Goal: Information Seeking & Learning: Learn about a topic

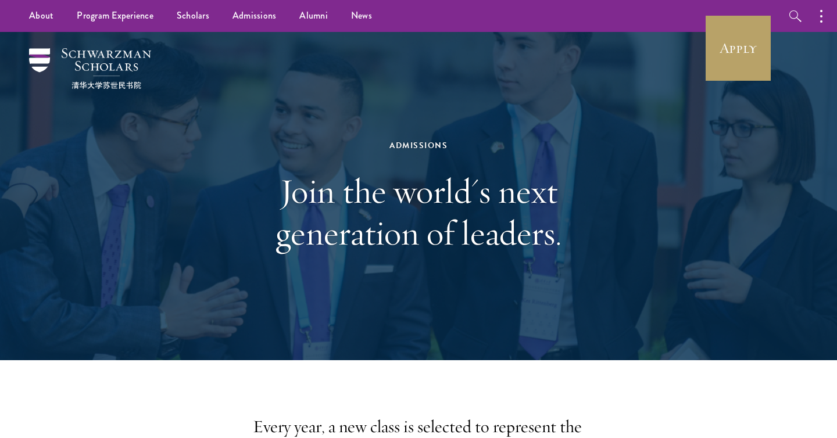
click at [506, 193] on h1 "Join the world's next generation of leaders." at bounding box center [418, 212] width 401 height 84
click at [715, 62] on link "Apply" at bounding box center [738, 48] width 65 height 65
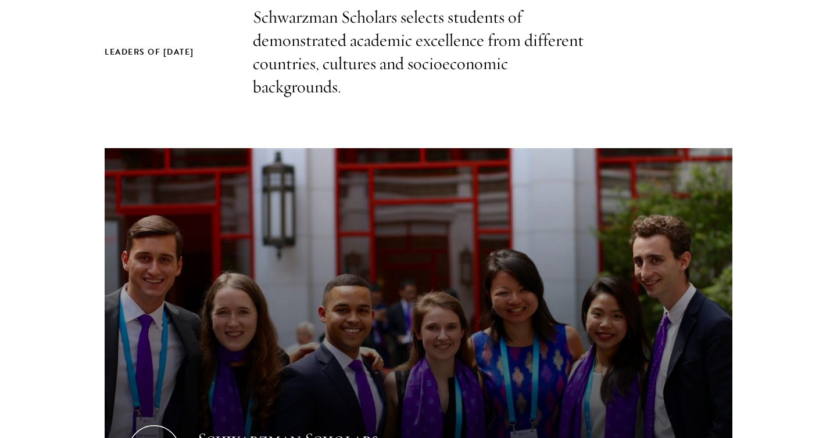
click at [350, 93] on p "Schwarzman Scholars selects students of demonstrated academic excellence from d…" at bounding box center [418, 52] width 331 height 93
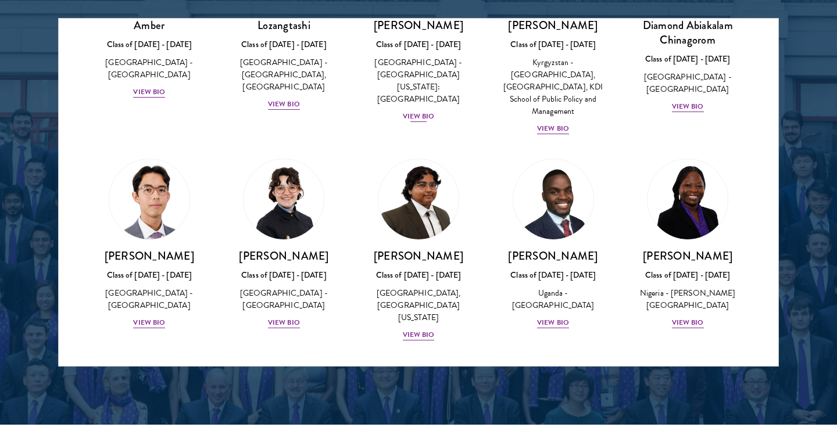
scroll to position [164, 0]
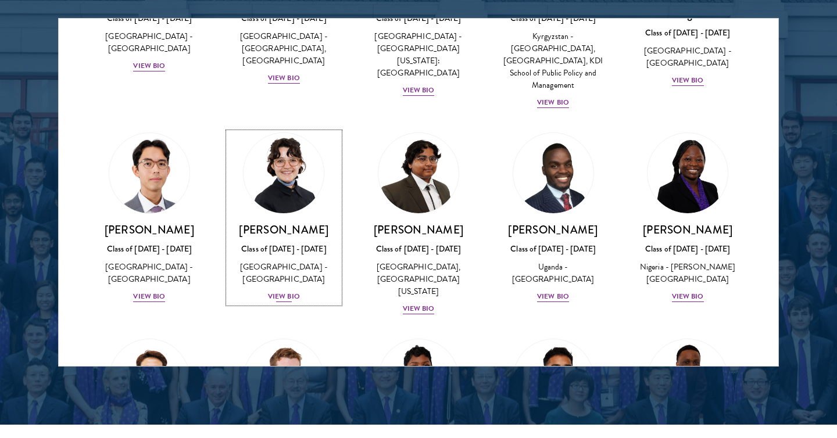
click at [283, 291] on div "View Bio" at bounding box center [284, 296] width 32 height 11
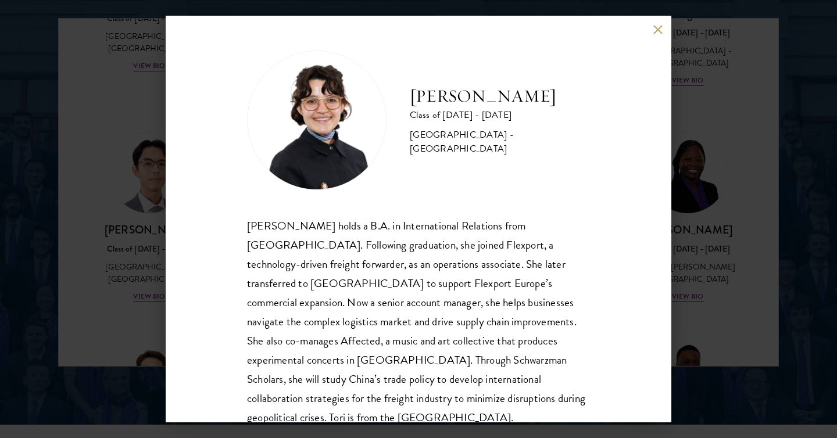
click at [327, 275] on div "Victoria Agostini holds a B.A. in International Relations from Pomona College. …" at bounding box center [418, 322] width 343 height 212
click at [666, 301] on div "Victoria Agostini Class of 2025 - 2026 United States of America - Pomona Colleg…" at bounding box center [419, 219] width 506 height 407
click at [709, 225] on div "Victoria Agostini Class of 2025 - 2026 United States of America - Pomona Colleg…" at bounding box center [418, 219] width 837 height 438
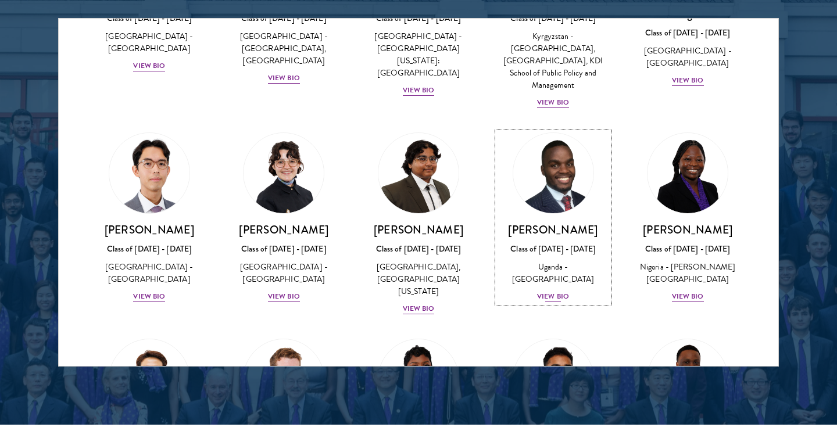
click at [554, 297] on div "View Bio" at bounding box center [553, 296] width 32 height 11
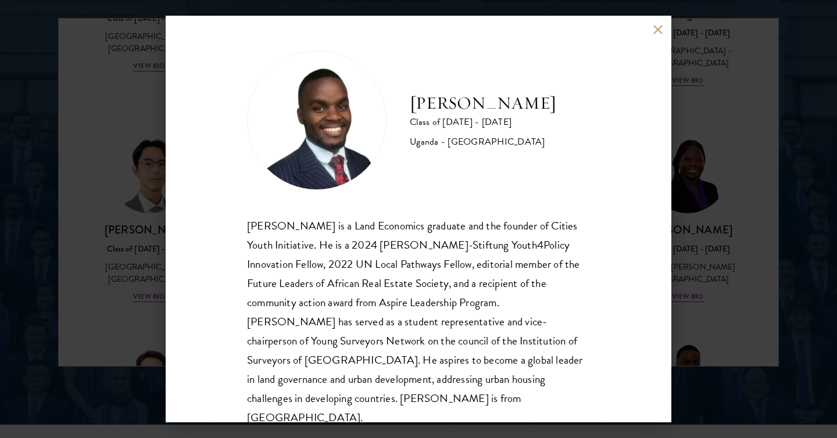
scroll to position [20, 0]
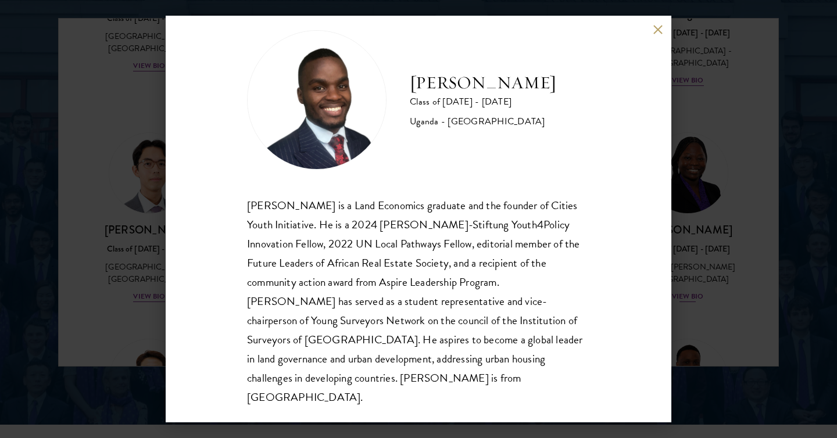
drag, startPoint x: 719, startPoint y: 230, endPoint x: 686, endPoint y: 291, distance: 69.4
click at [719, 230] on div "Emmanuel Akandwanaho Class of 2025 - 2026 Uganda - Makerere University Kampala …" at bounding box center [418, 219] width 837 height 438
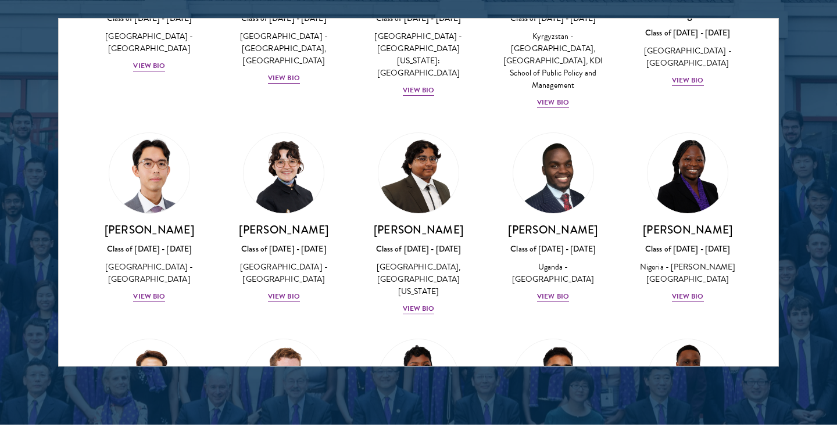
click at [686, 291] on div "Oluwadamilola Akintewe Class of 2025 - 2026 Nigeria - Adekunle Ajasin Universit…" at bounding box center [687, 218] width 135 height 194
click at [689, 291] on div "View Bio" at bounding box center [688, 296] width 32 height 11
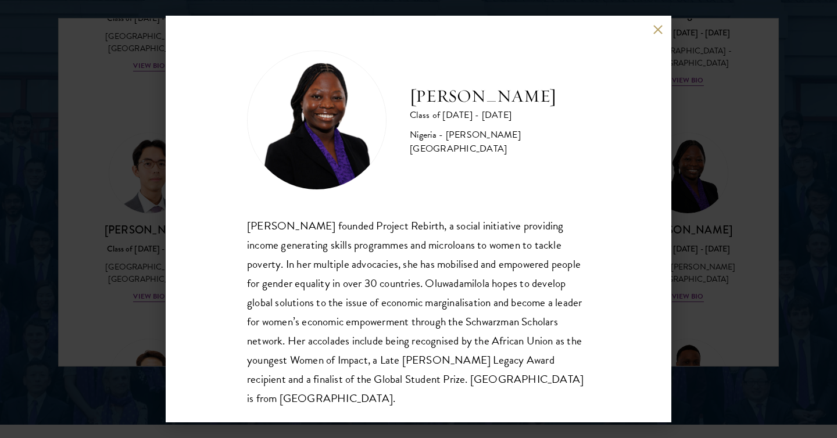
click at [422, 212] on div "Oluwadamilola Akintewe Class of 2025 - 2026 Nigeria - Adekunle Ajasin Universit…" at bounding box center [418, 229] width 343 height 357
click at [422, 241] on div "Oluwadamilola Akintewe founded Project Rebirth, a social initiative providing i…" at bounding box center [418, 312] width 343 height 192
click at [422, 245] on div "Oluwadamilola Akintewe founded Project Rebirth, a social initiative providing i…" at bounding box center [418, 312] width 343 height 192
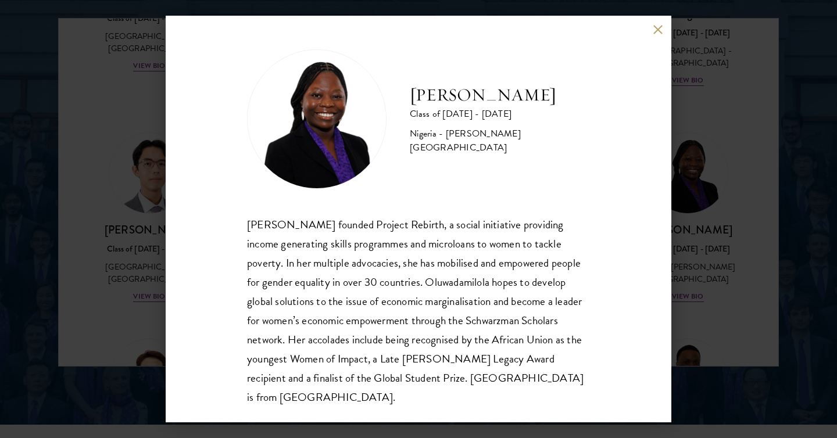
click at [417, 274] on div "Oluwadamilola Akintewe founded Project Rebirth, a social initiative providing i…" at bounding box center [418, 311] width 343 height 192
click at [426, 316] on div "Oluwadamilola Akintewe founded Project Rebirth, a social initiative providing i…" at bounding box center [418, 311] width 343 height 192
click at [656, 24] on button at bounding box center [658, 29] width 10 height 10
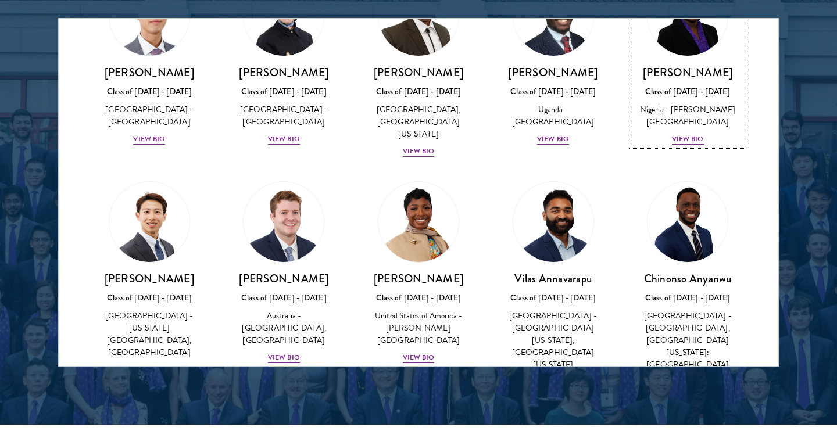
scroll to position [335, 0]
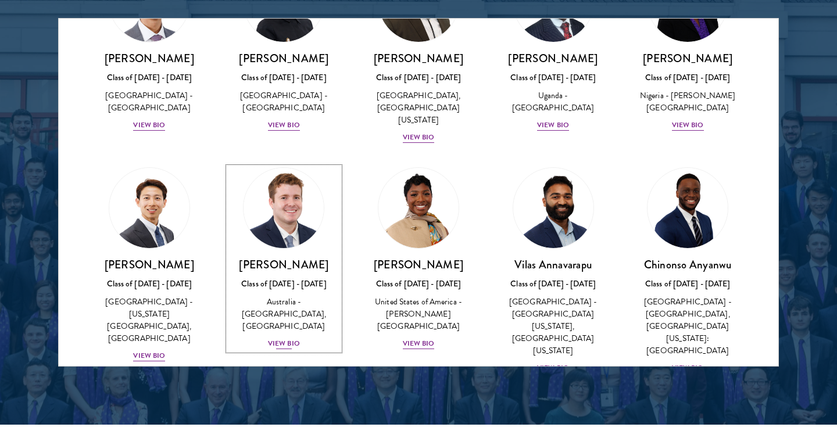
click at [278, 338] on div "View Bio" at bounding box center [284, 343] width 32 height 11
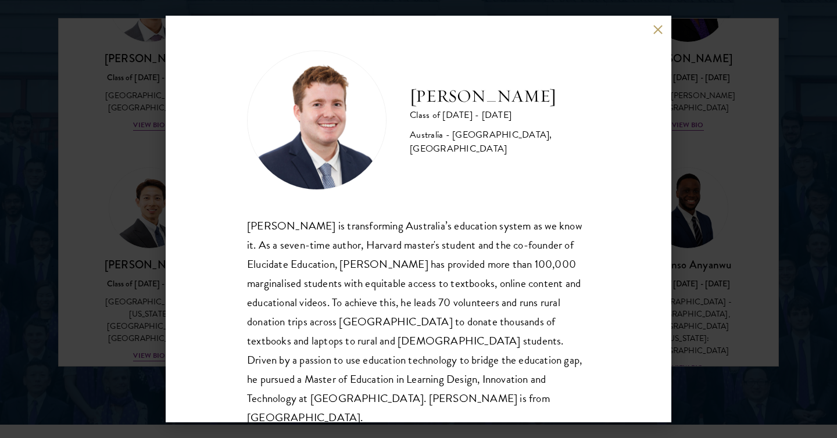
click at [382, 229] on div "Jack Anderson is transforming Australia’s education system as we know it. As a …" at bounding box center [418, 322] width 343 height 212
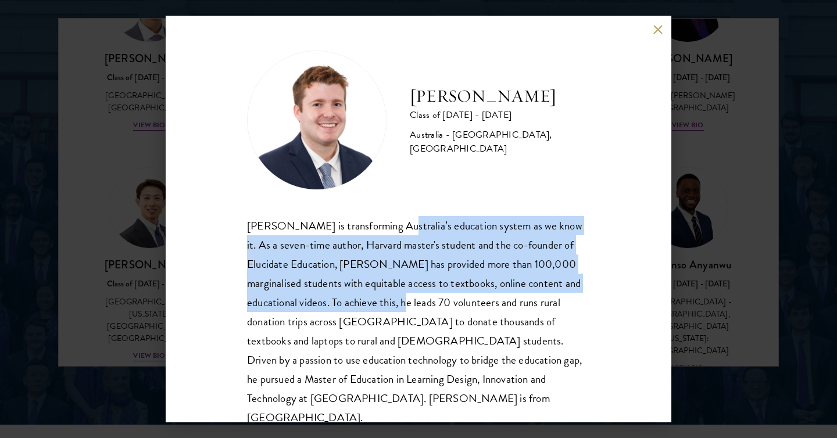
drag, startPoint x: 396, startPoint y: 228, endPoint x: 393, endPoint y: 301, distance: 72.7
click at [393, 301] on div "Jack Anderson is transforming Australia’s education system as we know it. As a …" at bounding box center [418, 322] width 343 height 212
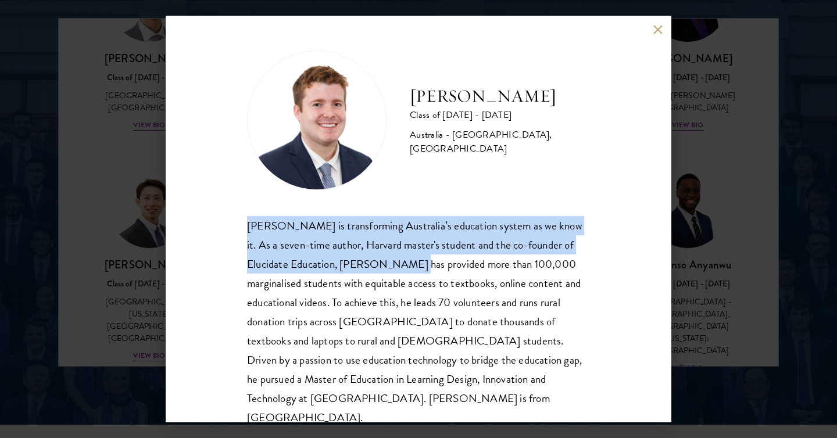
drag, startPoint x: 400, startPoint y: 214, endPoint x: 400, endPoint y: 271, distance: 57.5
click at [400, 271] on div "Jack Anderson Class of 2025 - 2026 Australia - University of Western Australia,…" at bounding box center [418, 239] width 343 height 377
click at [400, 271] on div "Jack Anderson is transforming Australia’s education system as we know it. As a …" at bounding box center [418, 322] width 343 height 212
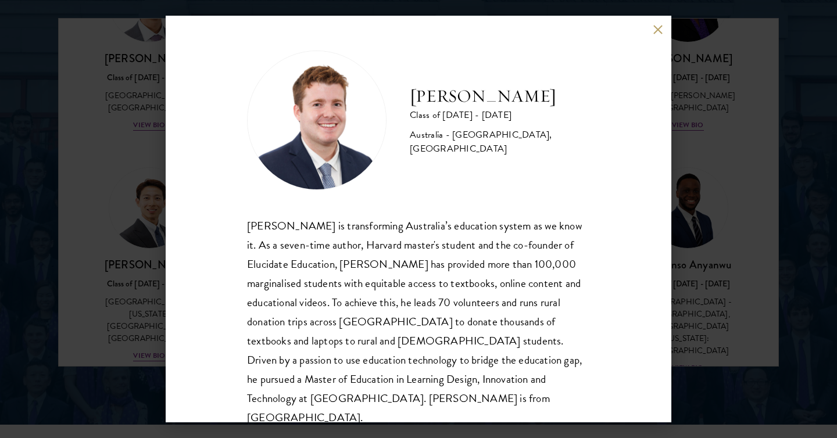
click at [382, 248] on div "Jack Anderson is transforming Australia’s education system as we know it. As a …" at bounding box center [418, 322] width 343 height 212
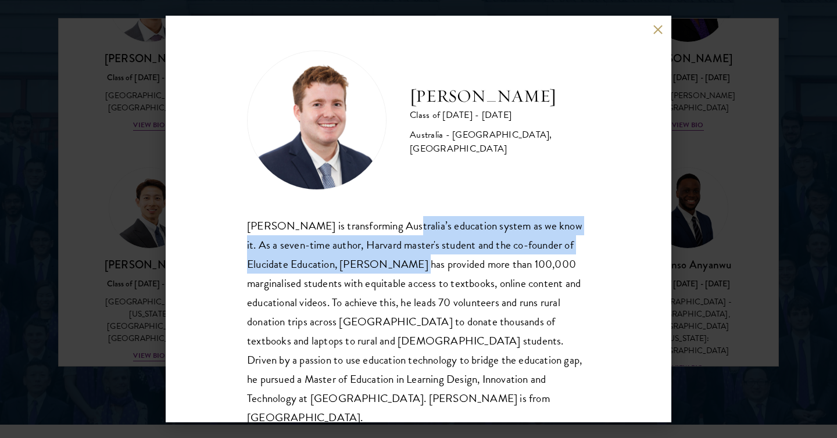
drag, startPoint x: 401, startPoint y: 228, endPoint x: 401, endPoint y: 264, distance: 36.0
click at [401, 264] on div "Jack Anderson is transforming Australia’s education system as we know it. As a …" at bounding box center [418, 322] width 343 height 212
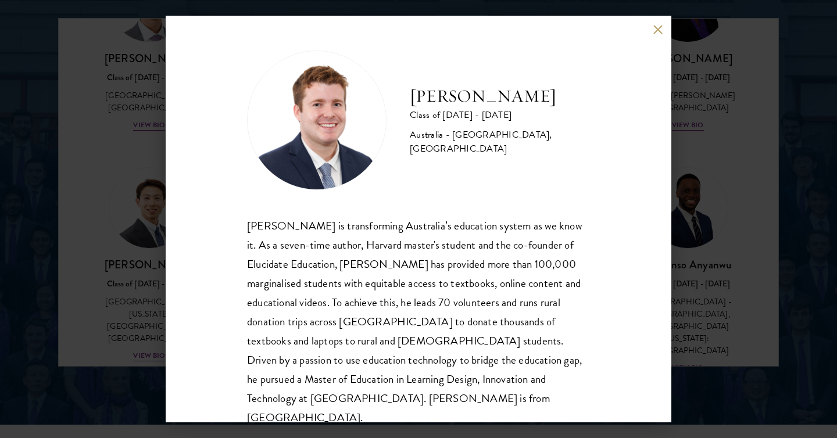
scroll to position [20, 0]
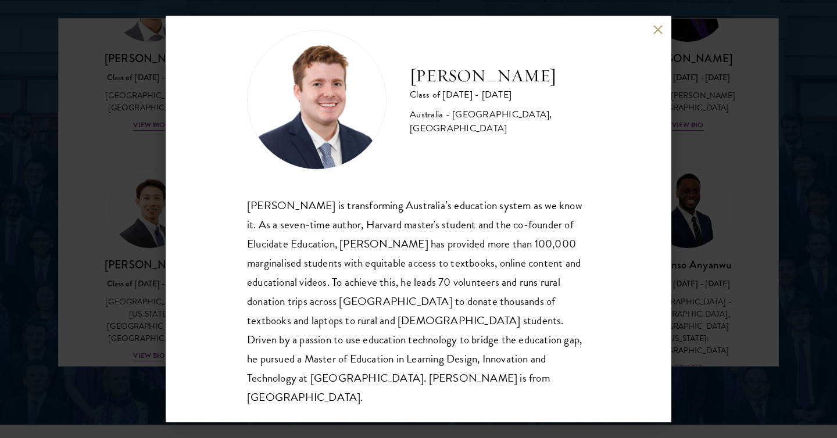
click at [141, 318] on div "Jack Anderson Class of 2025 - 2026 Australia - University of Western Australia,…" at bounding box center [418, 219] width 837 height 438
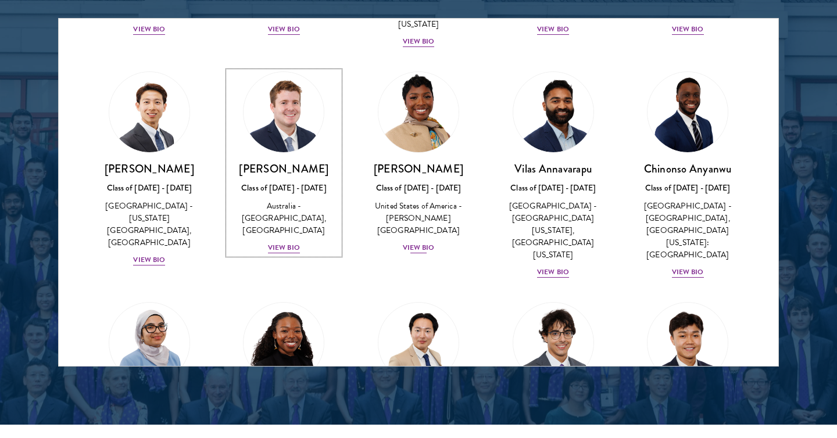
scroll to position [435, 0]
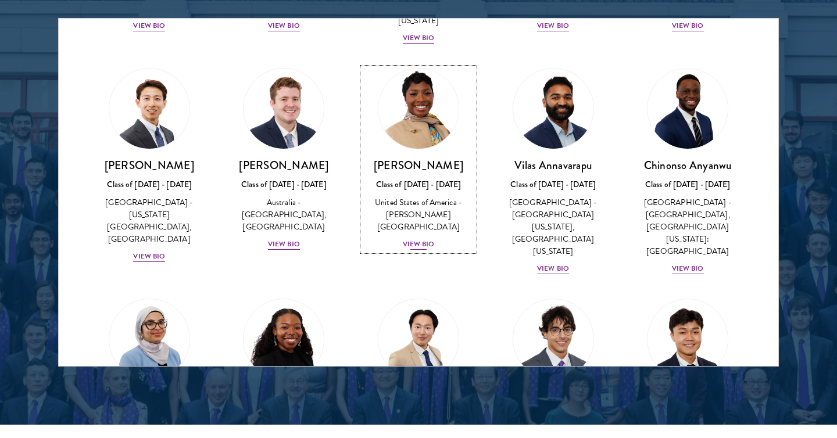
click at [413, 239] on div "View Bio" at bounding box center [419, 244] width 32 height 11
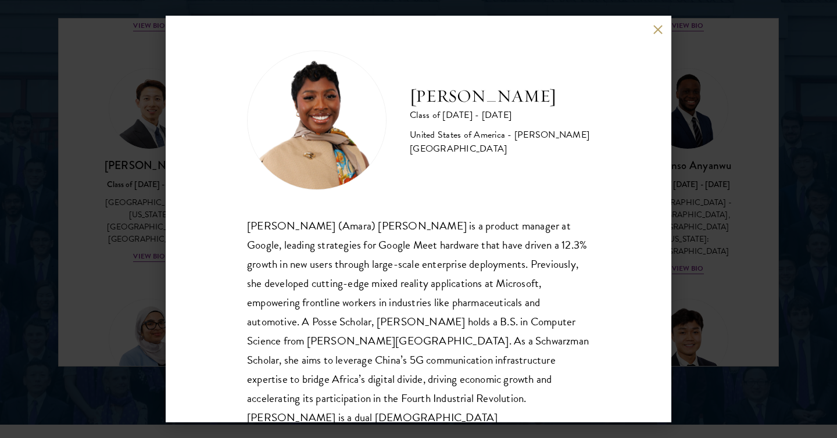
click at [388, 233] on div "Sophia (Amara) Anigbo is a product manager at Google, leading strategies for Go…" at bounding box center [418, 331] width 343 height 231
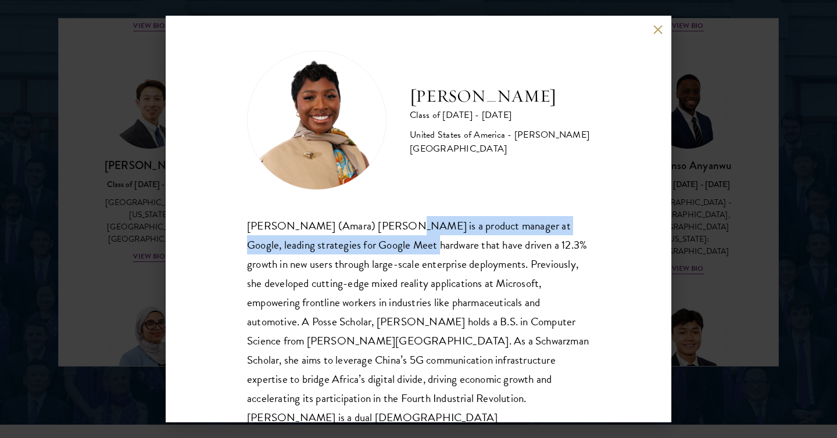
drag, startPoint x: 378, startPoint y: 227, endPoint x: 367, endPoint y: 249, distance: 24.7
click at [367, 249] on div "Sophia (Amara) Anigbo is a product manager at Google, leading strategies for Go…" at bounding box center [418, 331] width 343 height 231
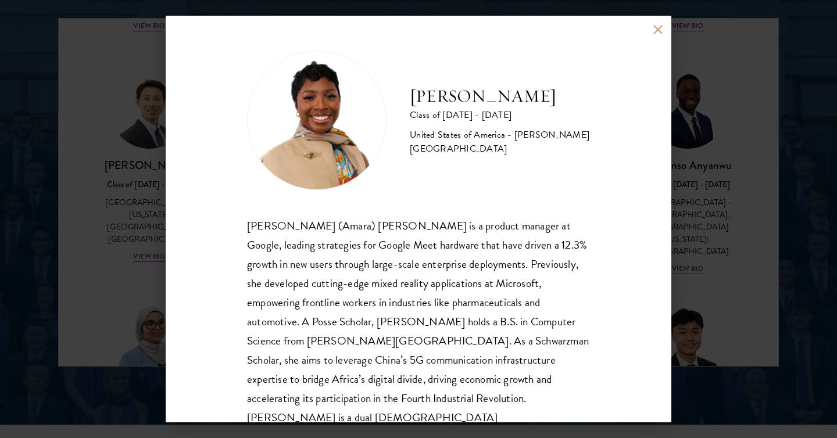
click at [388, 349] on div "Sophia (Amara) Anigbo is a product manager at Google, leading strategies for Go…" at bounding box center [418, 331] width 343 height 231
click at [391, 341] on div "Sophia (Amara) Anigbo is a product manager at Google, leading strategies for Go…" at bounding box center [418, 331] width 343 height 231
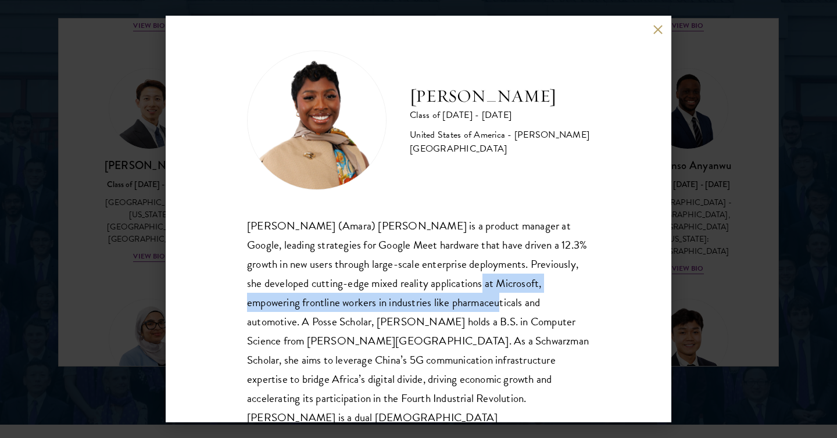
drag, startPoint x: 416, startPoint y: 287, endPoint x: 416, endPoint y: 319, distance: 32.5
click at [416, 319] on div "Sophia (Amara) Anigbo is a product manager at Google, leading strategies for Go…" at bounding box center [418, 331] width 343 height 231
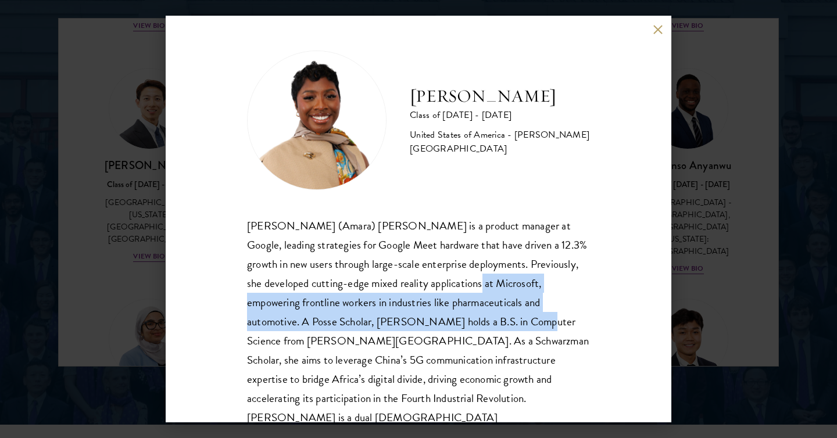
click at [416, 319] on div "Sophia (Amara) Anigbo is a product manager at Google, leading strategies for Go…" at bounding box center [418, 331] width 343 height 231
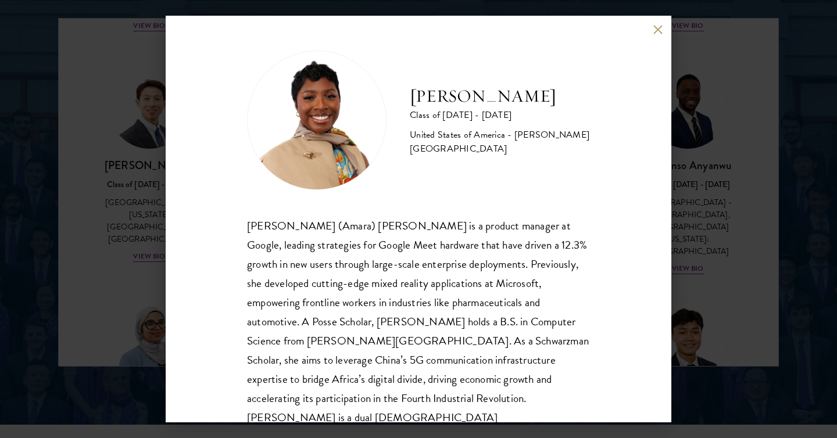
click at [338, 264] on div "Sophia (Amara) Anigbo is a product manager at Google, leading strategies for Go…" at bounding box center [418, 331] width 343 height 231
drag, startPoint x: 367, startPoint y: 275, endPoint x: 372, endPoint y: 298, distance: 23.3
click at [372, 298] on div "Sophia (Amara) Anigbo is a product manager at Google, leading strategies for Go…" at bounding box center [418, 331] width 343 height 231
click at [363, 252] on div "Sophia (Amara) Anigbo is a product manager at Google, leading strategies for Go…" at bounding box center [418, 331] width 343 height 231
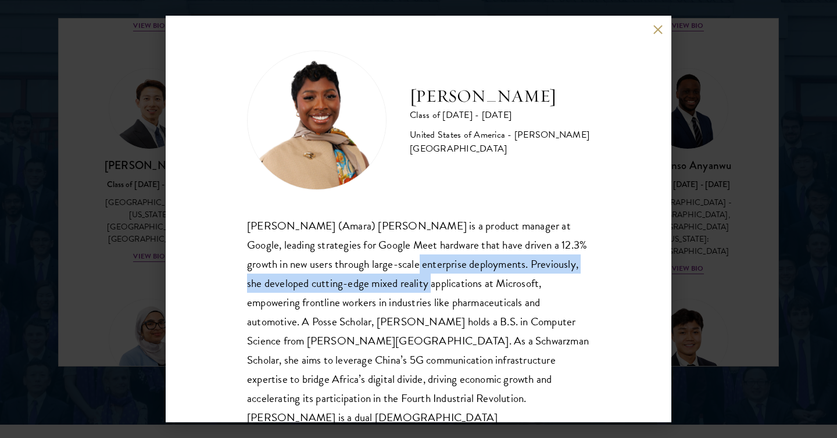
drag, startPoint x: 356, startPoint y: 271, endPoint x: 366, endPoint y: 293, distance: 24.0
click at [366, 293] on div "Sophia (Amara) Anigbo is a product manager at Google, leading strategies for Go…" at bounding box center [418, 331] width 343 height 231
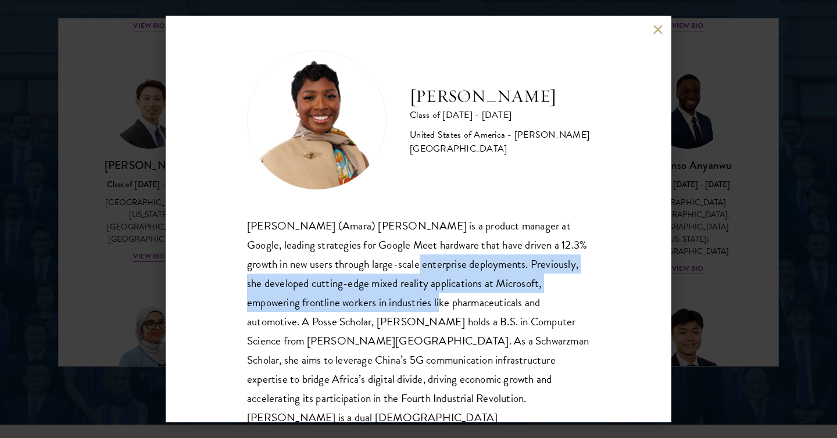
click at [366, 293] on div "Sophia (Amara) Anigbo is a product manager at Google, leading strategies for Go…" at bounding box center [418, 331] width 343 height 231
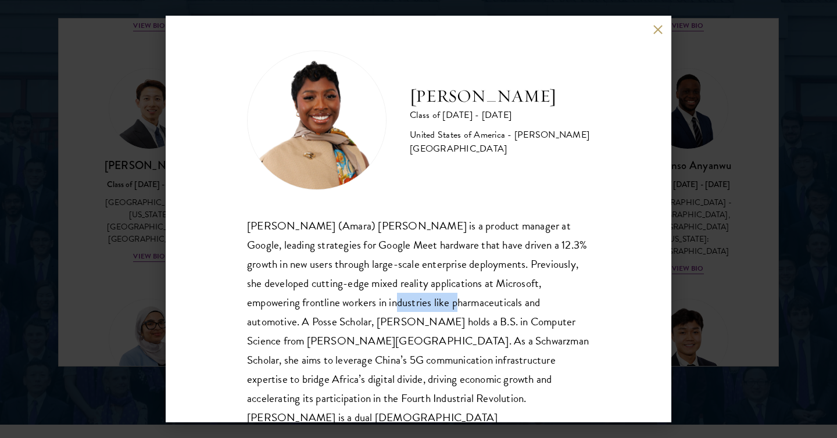
drag, startPoint x: 366, startPoint y: 293, endPoint x: 379, endPoint y: 300, distance: 15.6
click at [379, 300] on div "Sophia (Amara) Anigbo is a product manager at Google, leading strategies for Go…" at bounding box center [418, 331] width 343 height 231
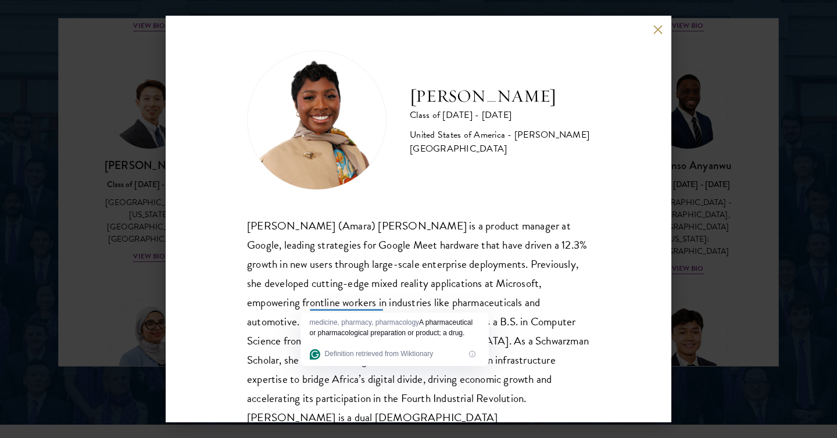
click at [388, 280] on div "Sophia (Amara) Anigbo is a product manager at Google, leading strategies for Go…" at bounding box center [418, 331] width 343 height 231
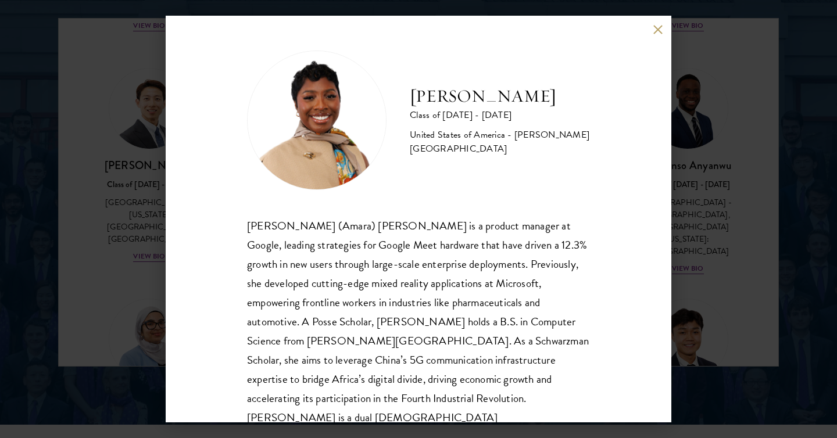
click at [416, 288] on div "Sophia (Amara) Anigbo is a product manager at Google, leading strategies for Go…" at bounding box center [418, 331] width 343 height 231
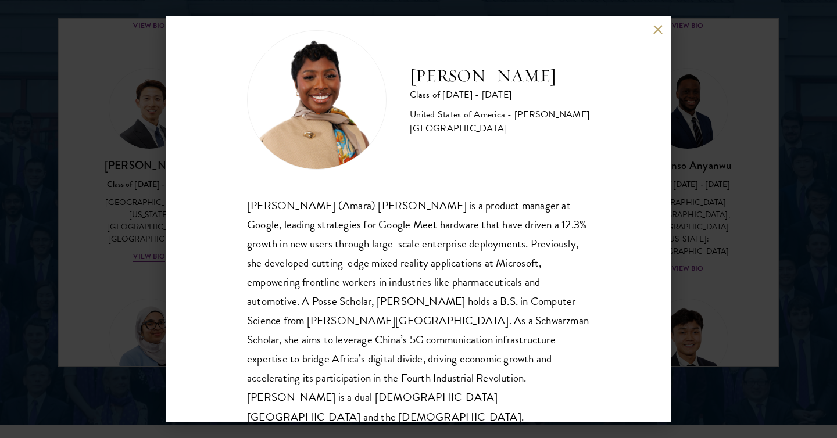
drag, startPoint x: 745, startPoint y: 246, endPoint x: 625, endPoint y: 227, distance: 121.3
click at [745, 246] on div "Amara Anigbo Class of 2025 - 2026 United States of America - Dickinson College …" at bounding box center [418, 219] width 837 height 438
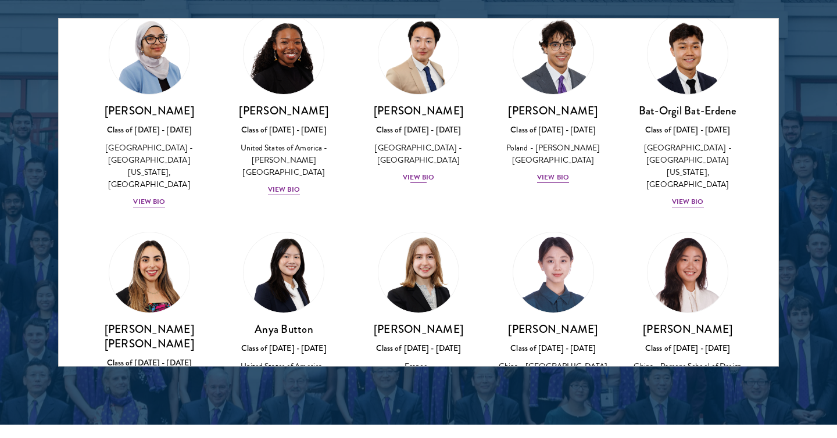
scroll to position [688, 0]
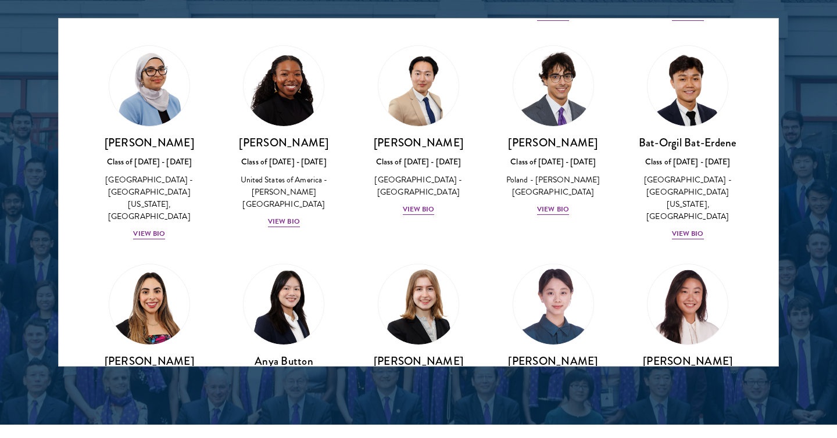
click at [411, 198] on div "Joon Baek Class of 2025 - 2026 South Korea - Columbia University View Bio" at bounding box center [418, 131] width 135 height 194
click at [415, 204] on div "View Bio" at bounding box center [419, 209] width 32 height 11
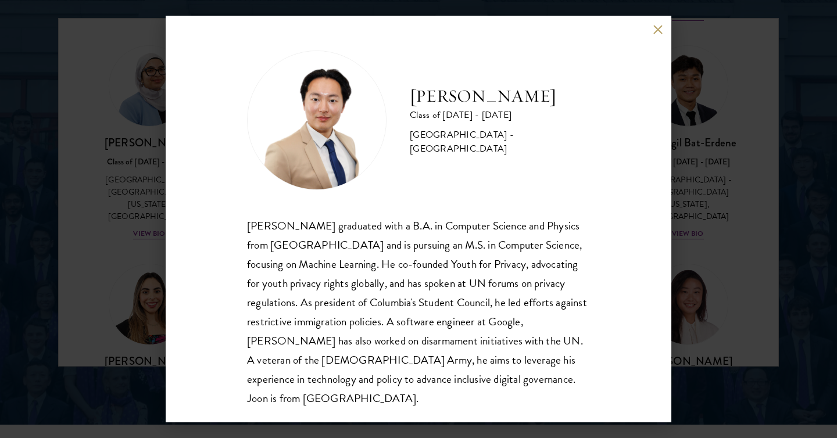
scroll to position [1, 0]
click at [745, 195] on div "Joon Baek Class of 2025 - 2026 South Korea - Columbia University Beom Joon Baek…" at bounding box center [418, 219] width 837 height 438
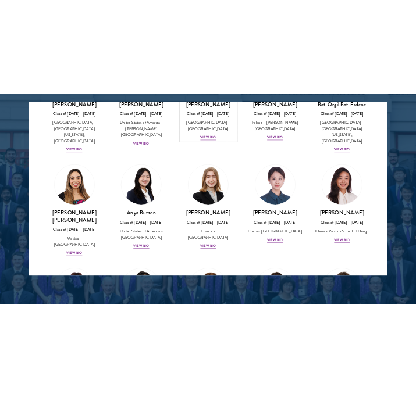
scroll to position [814, 0]
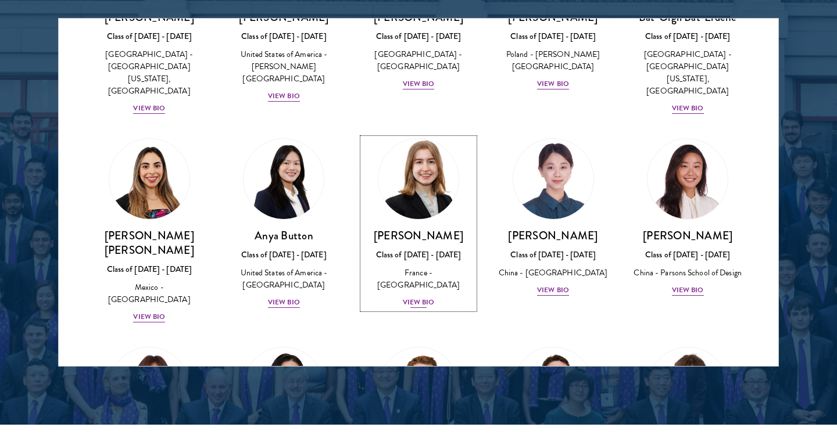
click at [426, 237] on div "Anne-Amélie Campant Class of 2025 - 2026 France - Yale University View Bio" at bounding box center [419, 268] width 112 height 81
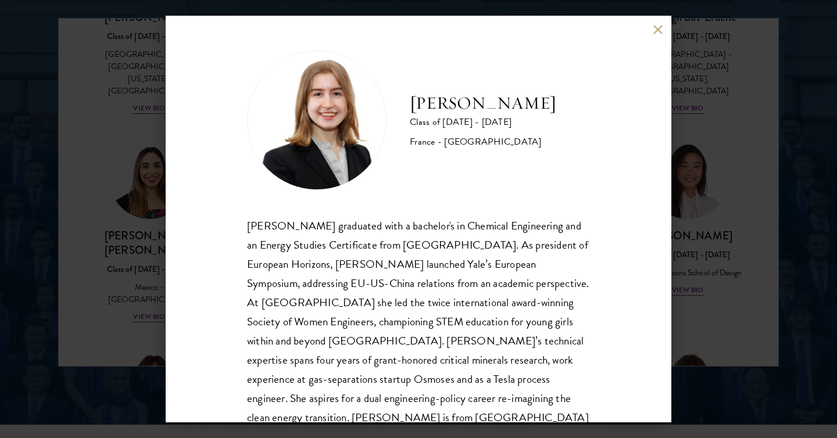
click at [499, 263] on div "Anne-Amélie Campant graduated with a bachelor's in Chemical Engineering and an …" at bounding box center [418, 331] width 343 height 231
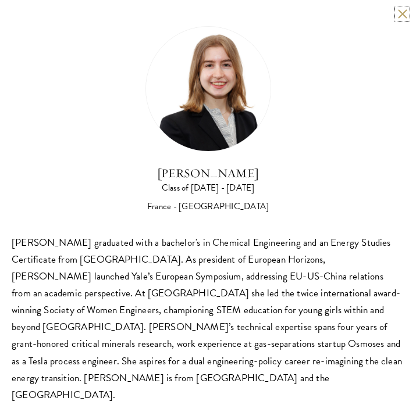
click at [401, 14] on button at bounding box center [402, 14] width 10 height 10
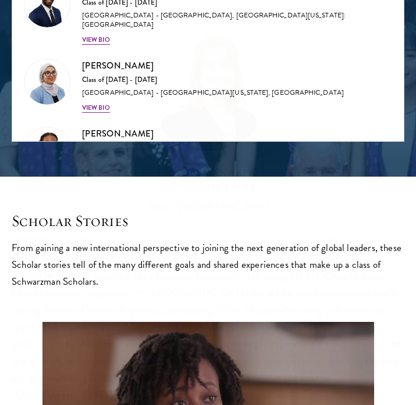
scroll to position [1290, 0]
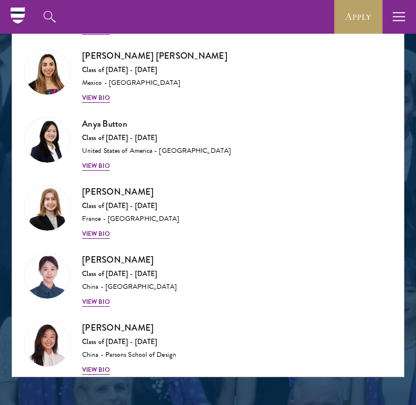
click at [148, 164] on div "Anya Button Class of 2025 - 2026 United States of America - Duke University Vie…" at bounding box center [207, 144] width 391 height 68
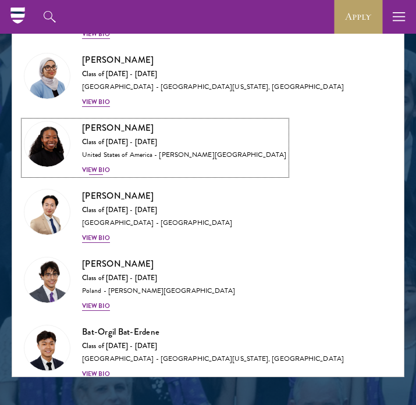
click at [112, 157] on div "Cowiya Arouna Class of 2025 - 2026 United States of America - Smith College Vie…" at bounding box center [184, 148] width 204 height 54
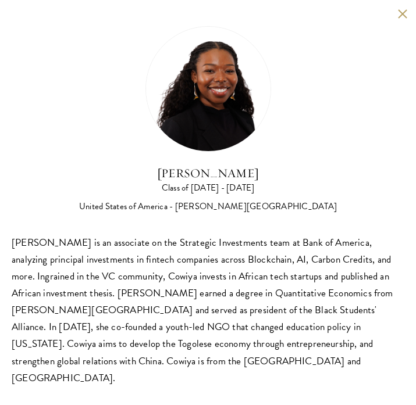
scroll to position [1370, 0]
click at [182, 276] on div "Cowiya Arouna is an associate on the Strategic Investments team at Bank of Amer…" at bounding box center [208, 310] width 392 height 152
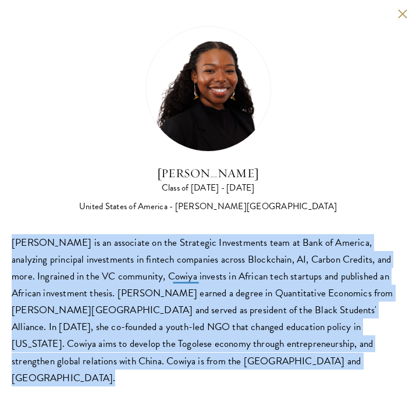
click at [182, 276] on div "Cowiya Arouna is an associate on the Strategic Investments team at Bank of Amer…" at bounding box center [208, 310] width 392 height 152
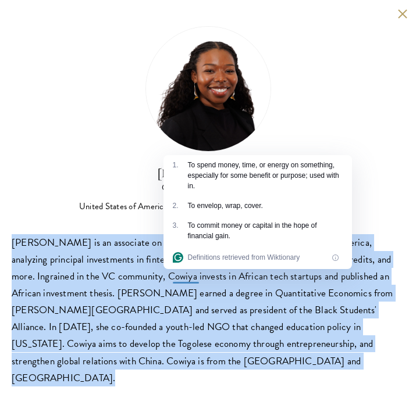
click at [179, 297] on div "Cowiya Arouna is an associate on the Strategic Investments team at Bank of Amer…" at bounding box center [208, 310] width 392 height 152
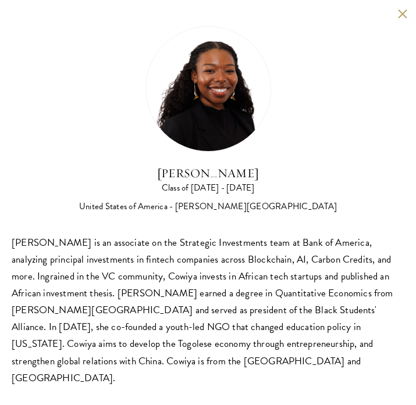
click at [180, 312] on div "Cowiya Arouna is an associate on the Strategic Investments team at Bank of Amer…" at bounding box center [208, 310] width 392 height 152
click at [401, 16] on button at bounding box center [402, 14] width 10 height 10
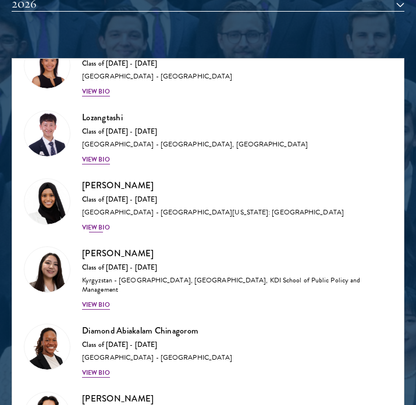
scroll to position [62, 0]
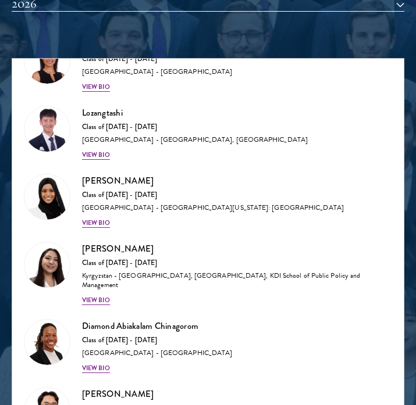
click at [96, 229] on div "Samia Abdi Class of 2025 - 2026 United States of America - University of Minnes…" at bounding box center [207, 201] width 391 height 68
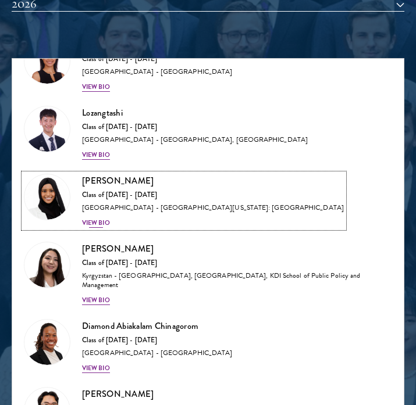
click at [98, 227] on div "View Bio" at bounding box center [96, 223] width 28 height 9
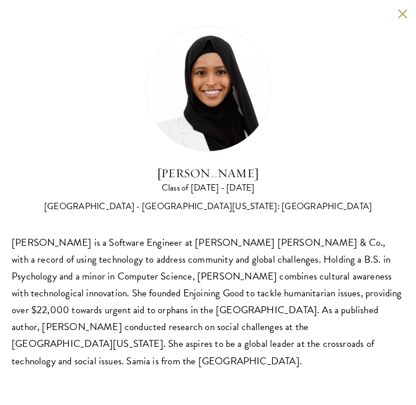
click at [130, 244] on div "Samia Abdi is a Software Engineer at JP Morgan Chase & Co., with a record of us…" at bounding box center [208, 301] width 392 height 135
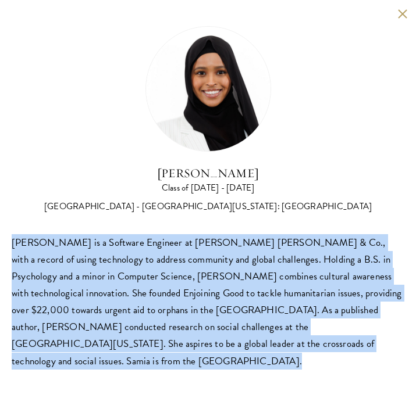
click at [130, 244] on div "Samia Abdi is a Software Engineer at JP Morgan Chase & Co., with a record of us…" at bounding box center [208, 301] width 392 height 135
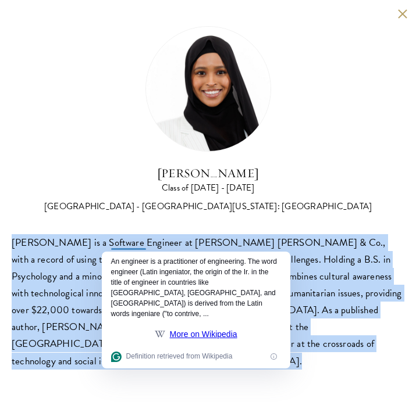
copy body "Samia Abdi is a Software Engineer at JP Morgan Chase & Co., with a record of us…"
click at [402, 17] on button at bounding box center [402, 14] width 10 height 10
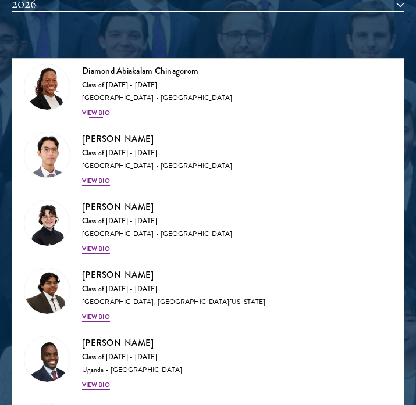
scroll to position [320, 0]
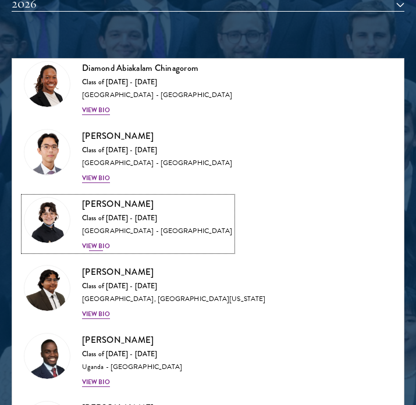
click at [140, 231] on div "United States of America - Pomona College" at bounding box center [157, 231] width 150 height 9
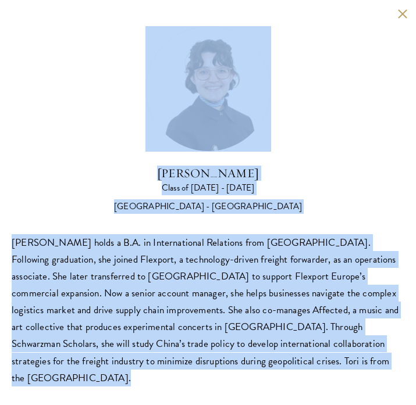
click at [140, 273] on div "Victoria Agostini holds a B.A. in International Relations from Pomona College. …" at bounding box center [208, 310] width 392 height 152
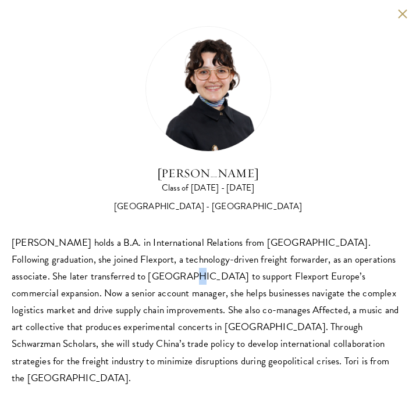
click at [140, 273] on div "Victoria Agostini holds a B.A. in International Relations from Pomona College. …" at bounding box center [208, 310] width 392 height 152
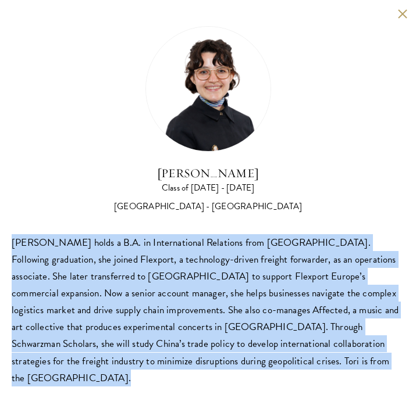
click at [140, 273] on div "Victoria Agostini holds a B.A. in International Relations from Pomona College. …" at bounding box center [208, 310] width 392 height 152
click at [406, 10] on button at bounding box center [402, 14] width 10 height 10
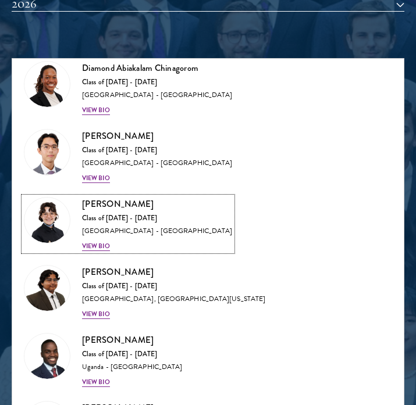
scroll to position [457, 0]
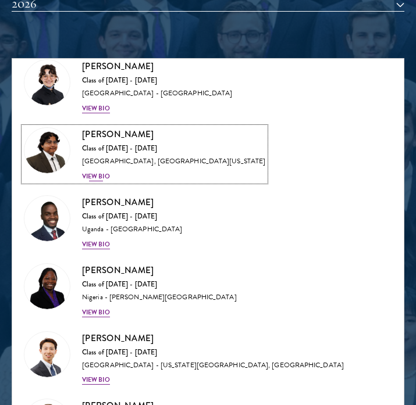
click at [97, 174] on div "View Bio" at bounding box center [96, 176] width 28 height 9
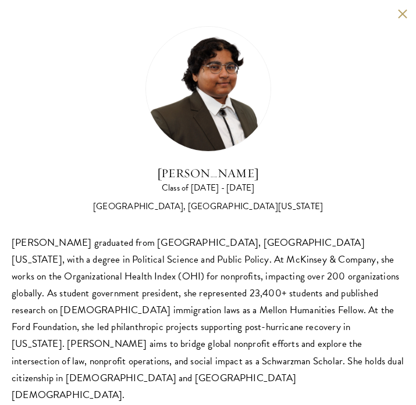
click at [189, 254] on div "Ariana Ahmed graduated from Hunter College, City University of New York, with a…" at bounding box center [208, 318] width 392 height 169
click at [190, 280] on div "Ariana Ahmed graduated from Hunter College, City University of New York, with a…" at bounding box center [208, 318] width 392 height 169
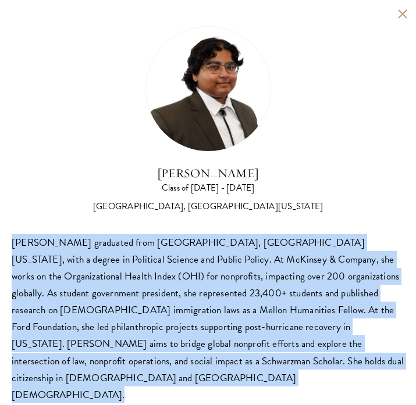
click at [190, 280] on div "Ariana Ahmed graduated from Hunter College, City University of New York, with a…" at bounding box center [208, 318] width 392 height 169
copy body "Ariana Ahmed graduated from Hunter College, City University of New York, with a…"
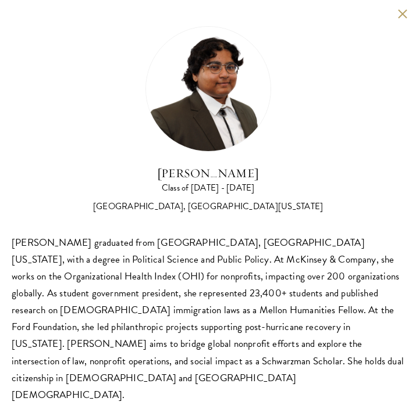
click at [399, 8] on div "Ariana Ahmed Class of 2025 - 2026 United States of America - Hunter College, Th…" at bounding box center [208, 214] width 416 height 429
click at [401, 16] on button at bounding box center [402, 14] width 10 height 10
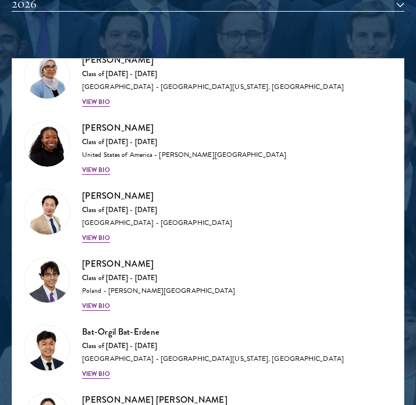
scroll to position [1085, 0]
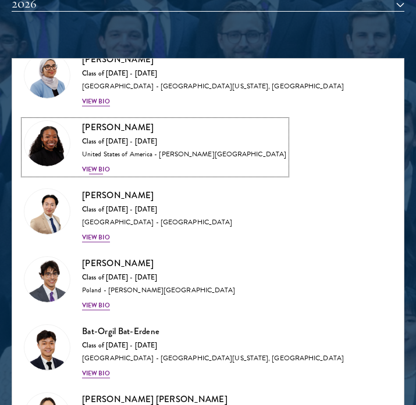
click at [171, 150] on div "United States of America - Smith College" at bounding box center [184, 154] width 204 height 9
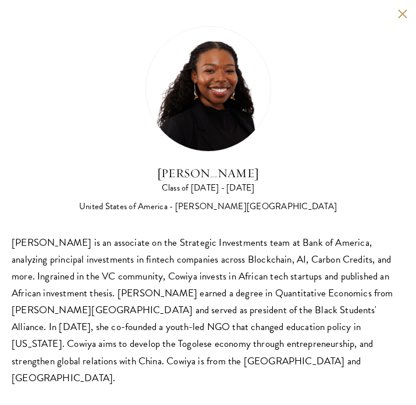
click at [400, 9] on button at bounding box center [402, 14] width 10 height 10
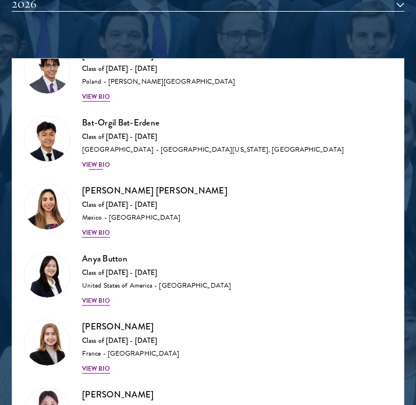
scroll to position [1313, 0]
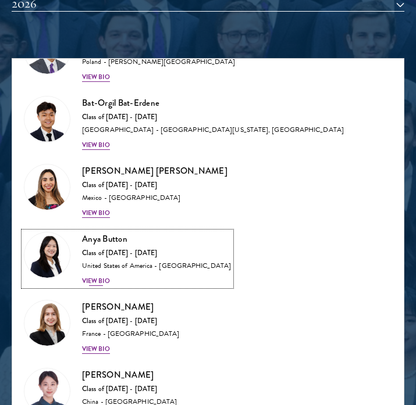
click at [96, 277] on div "View Bio" at bounding box center [96, 281] width 28 height 9
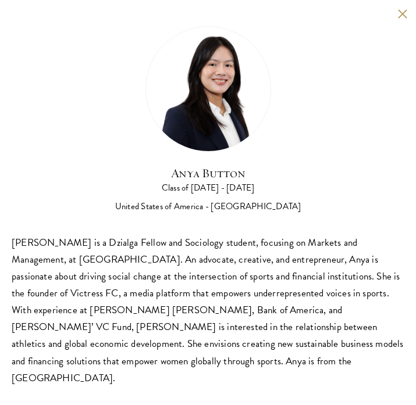
click at [169, 267] on div "Anya Button is a Dzialga Fellow and Sociology student, focusing on Markets and …" at bounding box center [208, 310] width 392 height 152
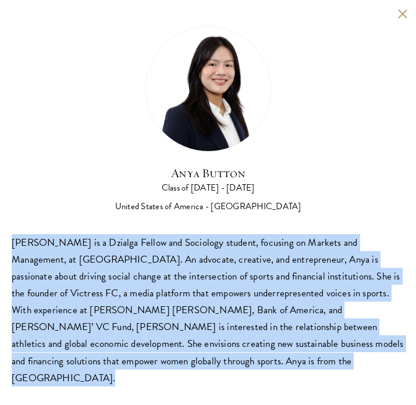
click at [169, 267] on div "Anya Button is a Dzialga Fellow and Sociology student, focusing on Markets and …" at bounding box center [208, 310] width 392 height 152
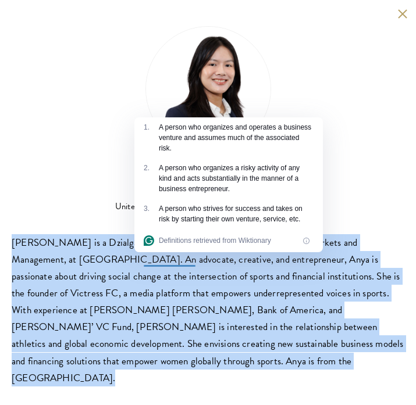
copy body "Anya Button is a Dzialga Fellow and Sociology student, focusing on Markets and …"
click at [404, 17] on button at bounding box center [402, 14] width 10 height 10
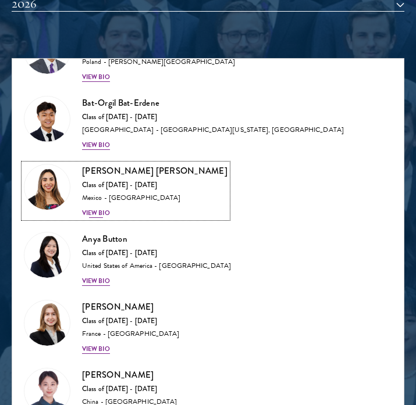
click at [102, 194] on div "Mexico - Instituto Tecnológico Autónomo de México" at bounding box center [154, 198] width 145 height 9
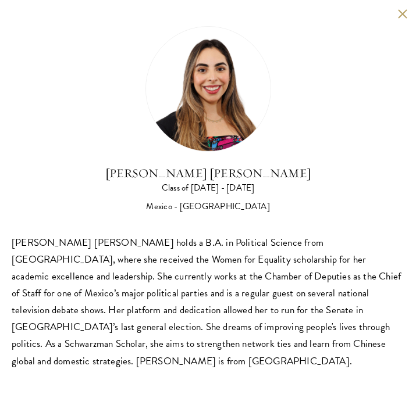
click at [166, 250] on div "Natalie Bravo Ortiz holds a B.A. in Political Science from Instituto Tecnológic…" at bounding box center [208, 301] width 392 height 135
click at [162, 242] on div "Natalie Bravo Ortiz holds a B.A. in Political Science from Instituto Tecnológic…" at bounding box center [208, 301] width 392 height 135
click at [71, 271] on div "Natalie Bravo Ortiz holds a B.A. in Political Science from Instituto Tecnológic…" at bounding box center [208, 301] width 392 height 135
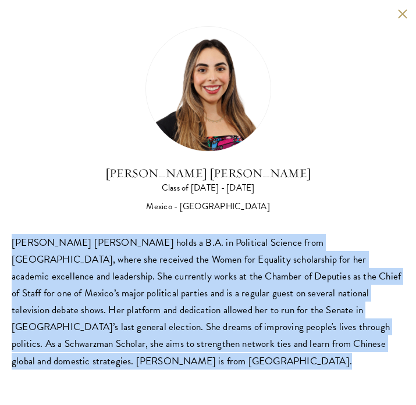
click at [71, 271] on div "Natalie Bravo Ortiz holds a B.A. in Political Science from Instituto Tecnológic…" at bounding box center [208, 301] width 392 height 135
copy body "Natalie Bravo Ortiz holds a B.A. in Political Science from Instituto Tecnológic…"
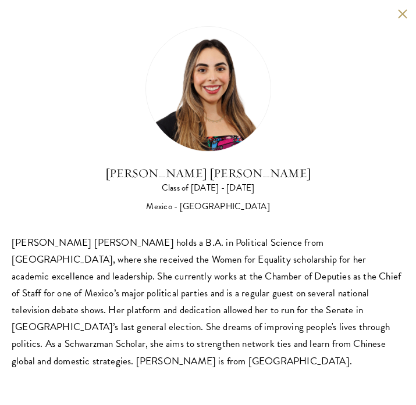
click at [303, 275] on div "Natalie Bravo Ortiz holds a B.A. in Political Science from Instituto Tecnológic…" at bounding box center [208, 301] width 392 height 135
click at [305, 188] on div "Class of 2025 - 2026" at bounding box center [208, 188] width 392 height 15
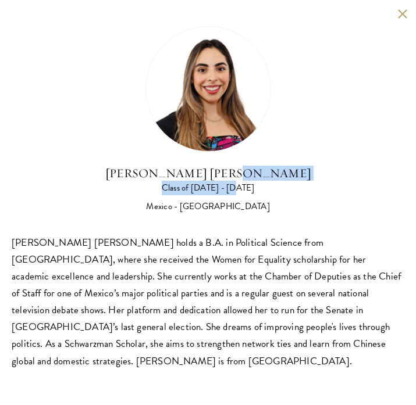
click at [332, 181] on div "Natalie Bravo Ortiz Class of 2025 - 2026 Mexico - Instituto Tecnológico Autónom…" at bounding box center [208, 190] width 392 height 48
click at [388, 181] on div "Class of 2025 - 2026" at bounding box center [208, 188] width 392 height 15
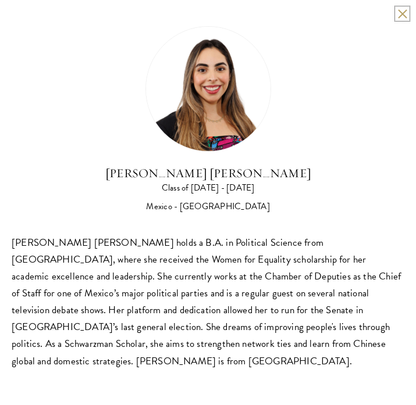
click at [403, 11] on button at bounding box center [402, 14] width 10 height 10
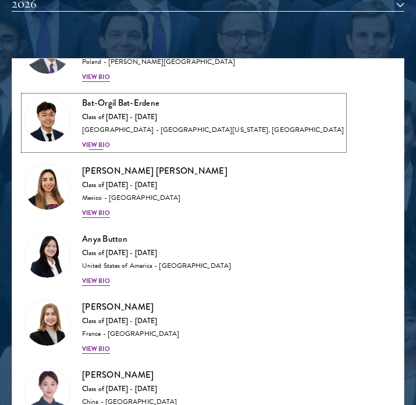
click at [100, 126] on div "Mongolia - University of Arizona, University College London" at bounding box center [213, 130] width 262 height 9
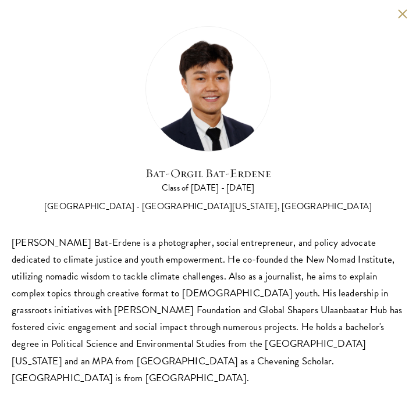
click at [180, 225] on div "Bat-Orgil Bat-Erdene Class of 2025 - 2026 Mongolia - University of Arizona, Uni…" at bounding box center [208, 206] width 392 height 360
click at [195, 243] on div "Bat-Orgil Bat-Erdene is a photographer, social entrepreneur, and policy advocat…" at bounding box center [208, 310] width 392 height 152
click at [214, 283] on div "Bat-Orgil Bat-Erdene is a photographer, social entrepreneur, and policy advocat…" at bounding box center [208, 310] width 392 height 152
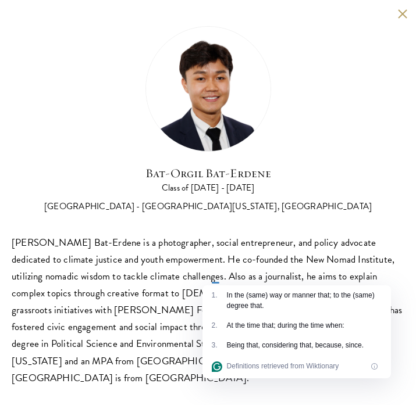
click at [227, 271] on div "Bat-Orgil Bat-Erdene is a photographer, social entrepreneur, and policy advocat…" at bounding box center [208, 310] width 392 height 152
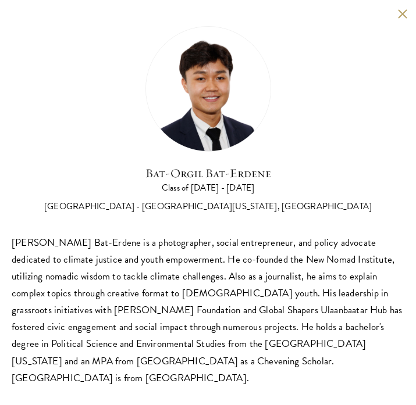
click at [249, 254] on div "Bat-Orgil Bat-Erdene is a photographer, social entrepreneur, and policy advocat…" at bounding box center [208, 310] width 392 height 152
click at [298, 221] on div "Bat-Orgil Bat-Erdene Class of 2025 - 2026 Mongolia - University of Arizona, Uni…" at bounding box center [208, 206] width 392 height 360
click at [399, 17] on button at bounding box center [402, 14] width 10 height 10
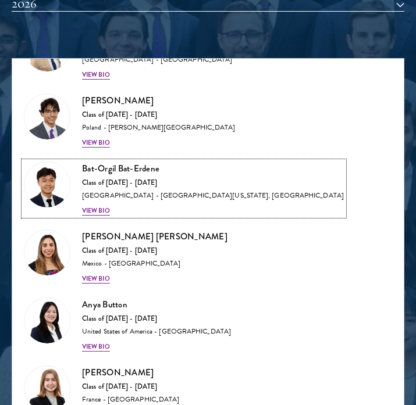
scroll to position [1179, 0]
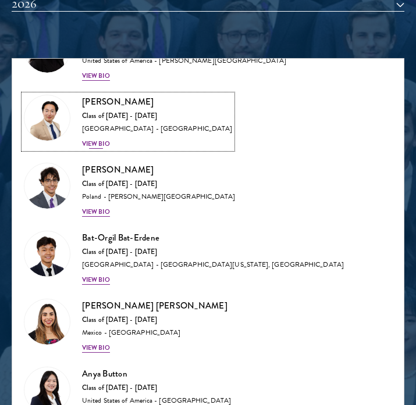
click at [110, 125] on div "Joon Baek Class of 2025 - 2026 South Korea - Columbia University View Bio" at bounding box center [157, 122] width 150 height 54
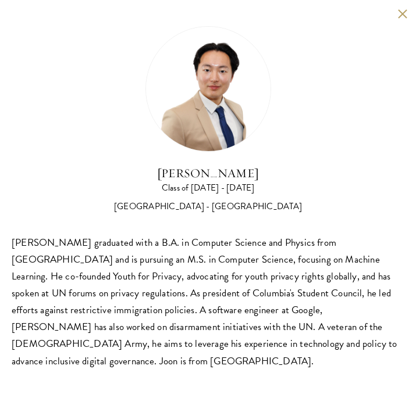
click at [187, 259] on div "Beom Joon Baek graduated with a B.A. in Computer Science and Physics from Colum…" at bounding box center [208, 301] width 392 height 135
click at [402, 11] on button at bounding box center [402, 14] width 10 height 10
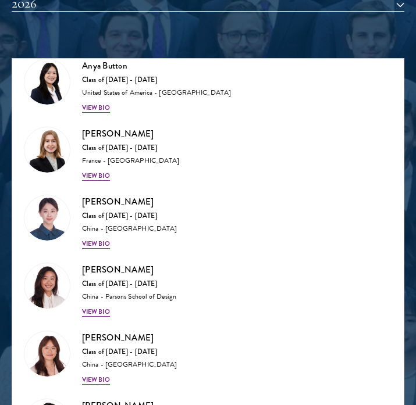
scroll to position [1488, 0]
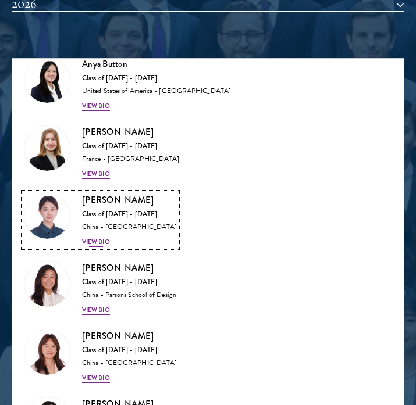
click at [109, 210] on div "Class of 2025 - 2026" at bounding box center [129, 214] width 95 height 9
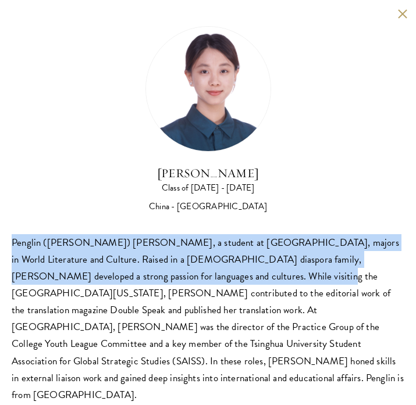
drag, startPoint x: 159, startPoint y: 234, endPoint x: 182, endPoint y: 277, distance: 48.6
click at [182, 277] on div "Claire Chen Class of 2025 - 2026 China - Tsinghua University Penglin (Claire) C…" at bounding box center [208, 214] width 392 height 377
click at [182, 269] on div "Penglin (Claire) Chen, a student at Tsinghua University, majors in World Litera…" at bounding box center [208, 318] width 392 height 169
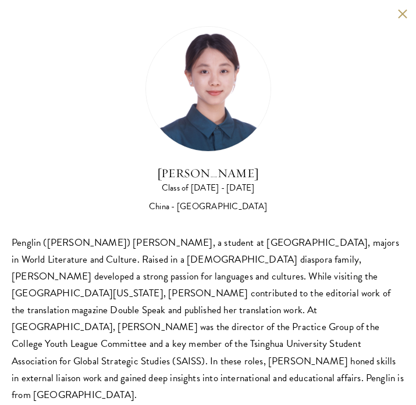
drag, startPoint x: 177, startPoint y: 229, endPoint x: 181, endPoint y: 254, distance: 25.3
click at [180, 250] on div "Claire Chen Class of 2025 - 2026 China - Tsinghua University Penglin (Claire) C…" at bounding box center [208, 214] width 392 height 377
click at [181, 254] on div "Penglin (Claire) Chen, a student at Tsinghua University, majors in World Litera…" at bounding box center [208, 318] width 392 height 169
click at [402, 14] on button at bounding box center [402, 14] width 10 height 10
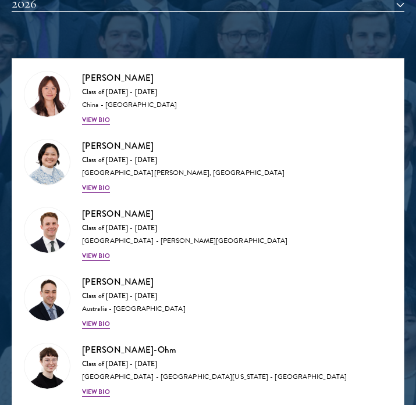
scroll to position [1759, 0]
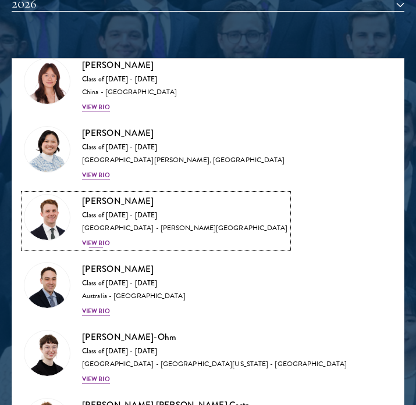
click at [194, 235] on div "Chandler Compton Class of 2025 - 2026 United States of America - Wofford Colleg…" at bounding box center [185, 221] width 206 height 54
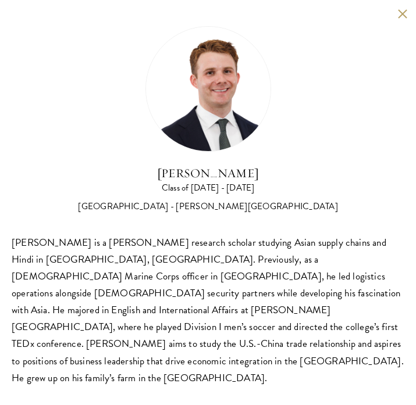
click at [199, 299] on div "Chandler Compton is a Fulbright research scholar studying Asian supply chains a…" at bounding box center [208, 310] width 392 height 152
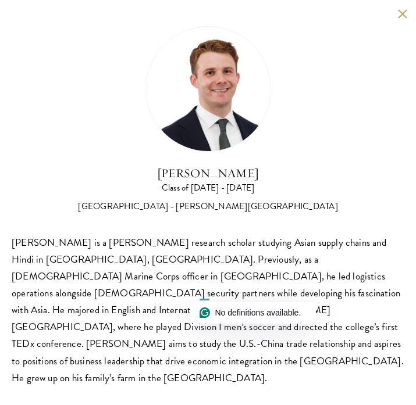
click at [194, 287] on div "Chandler Compton is a Fulbright research scholar studying Asian supply chains a…" at bounding box center [208, 310] width 392 height 152
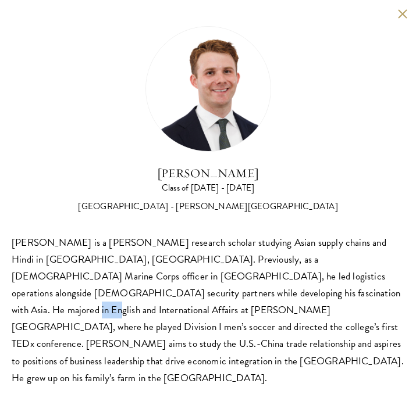
click at [194, 287] on div "Chandler Compton is a Fulbright research scholar studying Asian supply chains a…" at bounding box center [208, 310] width 392 height 152
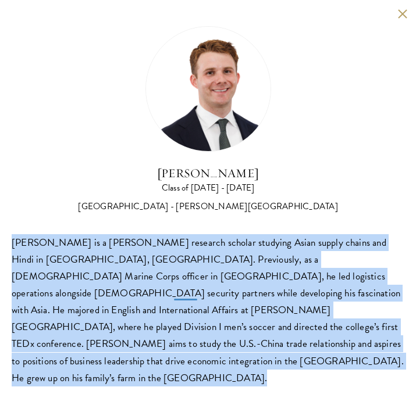
click at [194, 287] on div "Chandler Compton is a Fulbright research scholar studying Asian supply chains a…" at bounding box center [208, 310] width 392 height 152
copy body "Chandler Compton is a Fulbright research scholar studying Asian supply chains a…"
click at [200, 287] on div "Chandler Compton is a Fulbright research scholar studying Asian supply chains a…" at bounding box center [208, 310] width 392 height 152
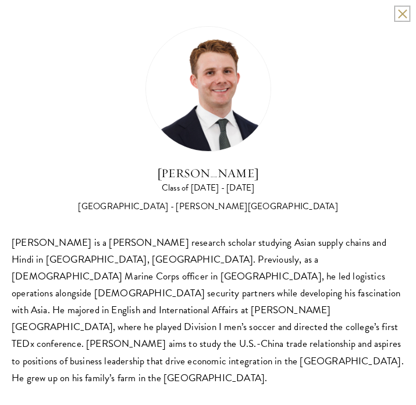
click at [400, 15] on button at bounding box center [402, 14] width 10 height 10
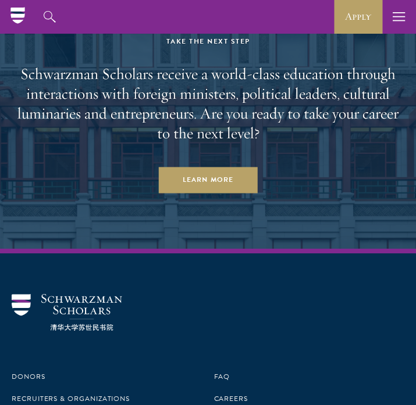
scroll to position [3552, 0]
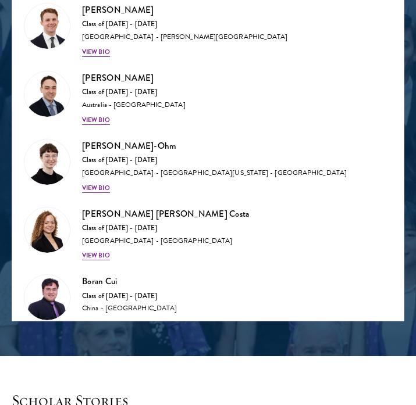
scroll to position [1879, 0]
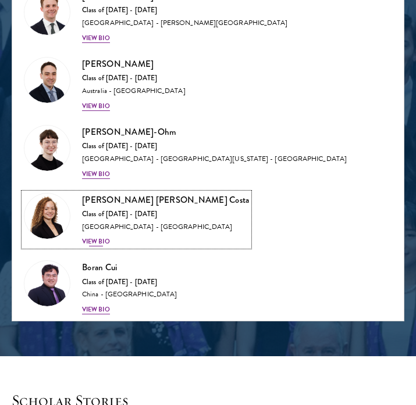
click at [135, 225] on div "Maria Gabriella Oliveira Costa Class of 2025 - 2026 Brazil - Universidade de Sã…" at bounding box center [165, 220] width 167 height 54
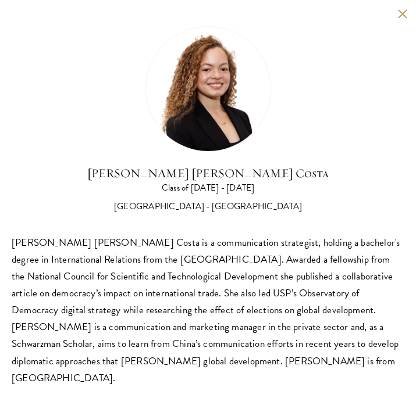
click at [223, 266] on div "Maria Gabriella Oliveira Costa is a communication strategist, holding a bachelo…" at bounding box center [208, 310] width 392 height 152
drag, startPoint x: 377, startPoint y: 305, endPoint x: 349, endPoint y: 308, distance: 28.7
click at [357, 308] on div "Maria Gabriella Oliveira Costa is a communication strategist, holding a bachelo…" at bounding box center [208, 310] width 392 height 152
click at [349, 308] on div "Maria Gabriella Oliveira Costa is a communication strategist, holding a bachelo…" at bounding box center [208, 310] width 392 height 152
click at [346, 330] on div "Maria Gabriella Oliveira Costa is a communication strategist, holding a bachelo…" at bounding box center [208, 310] width 392 height 152
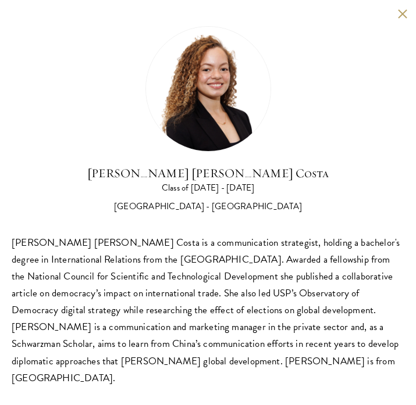
click at [243, 310] on div "Maria Gabriella Oliveira Costa is a communication strategist, holding a bachelo…" at bounding box center [208, 310] width 392 height 152
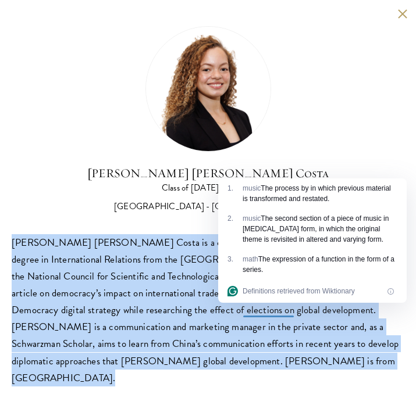
click at [243, 310] on div "Maria Gabriella Oliveira Costa is a communication strategist, holding a bachelo…" at bounding box center [208, 310] width 392 height 152
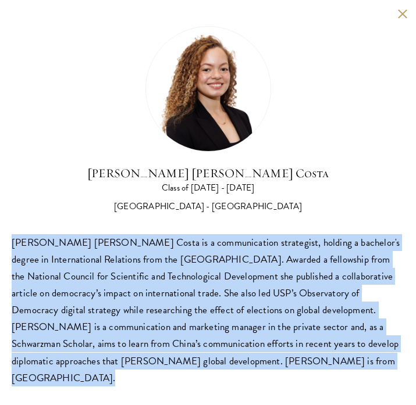
click at [243, 310] on div "Maria Gabriella Oliveira Costa is a communication strategist, holding a bachelo…" at bounding box center [208, 310] width 392 height 152
copy body "Maria Gabriella Oliveira Costa is a communication strategist, holding a bachelo…"
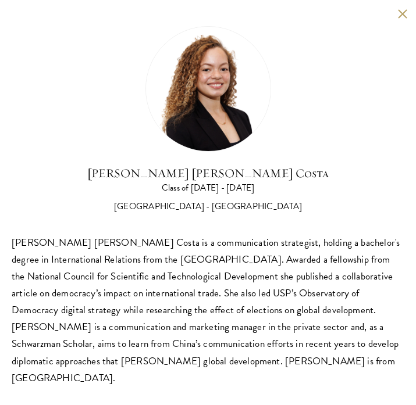
click at [86, 320] on div "Maria Gabriella Oliveira Costa is a communication strategist, holding a bachelo…" at bounding box center [208, 310] width 392 height 152
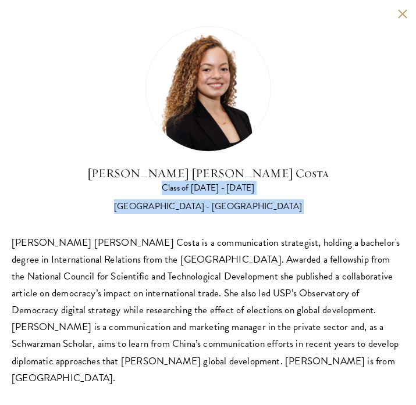
drag, startPoint x: 155, startPoint y: 183, endPoint x: 156, endPoint y: 257, distance: 73.8
click at [156, 257] on div "Maria Gabriella Oliveira Costa Class of 2025 - 2026 Brazil - Universidade de Sã…" at bounding box center [208, 206] width 392 height 360
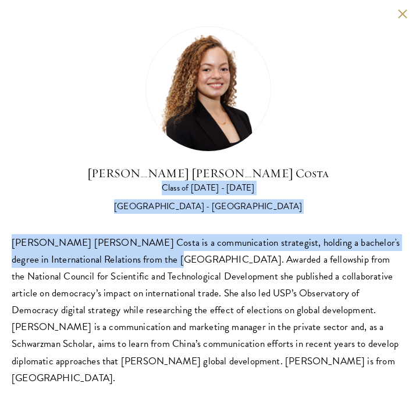
click at [156, 257] on div "Maria Gabriella Oliveira Costa is a communication strategist, holding a bachelo…" at bounding box center [208, 310] width 392 height 152
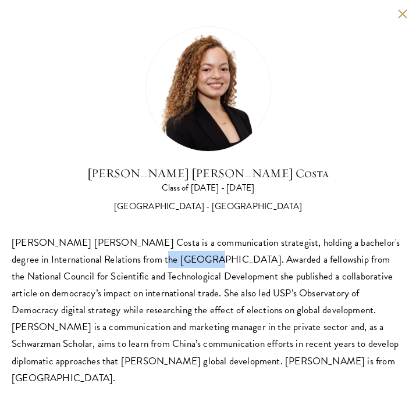
drag, startPoint x: 156, startPoint y: 257, endPoint x: 156, endPoint y: 266, distance: 9.3
click at [156, 257] on div "Maria Gabriella Oliveira Costa is a communication strategist, holding a bachelo…" at bounding box center [208, 310] width 392 height 152
click at [145, 279] on div "Maria Gabriella Oliveira Costa is a communication strategist, holding a bachelo…" at bounding box center [208, 310] width 392 height 152
click at [116, 276] on div "Maria Gabriella Oliveira Costa is a communication strategist, holding a bachelo…" at bounding box center [208, 310] width 392 height 152
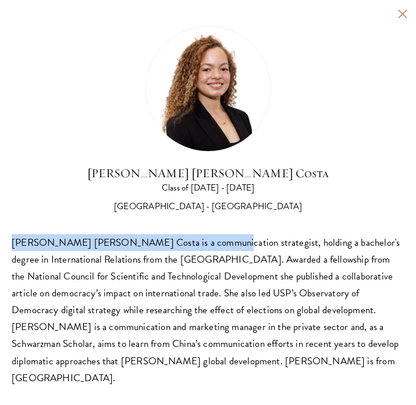
drag, startPoint x: 196, startPoint y: 233, endPoint x: 193, endPoint y: 250, distance: 17.7
click at [193, 250] on div "Maria Gabriella Oliveira Costa Class of 2025 - 2026 Brazil - Universidade de Sã…" at bounding box center [208, 206] width 392 height 360
click at [193, 250] on div "Maria Gabriella Oliveira Costa is a communication strategist, holding a bachelo…" at bounding box center [208, 310] width 392 height 152
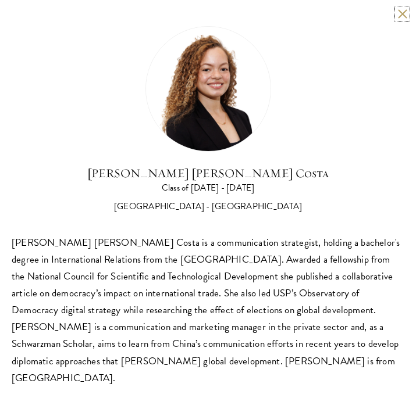
click at [399, 13] on button at bounding box center [402, 14] width 10 height 10
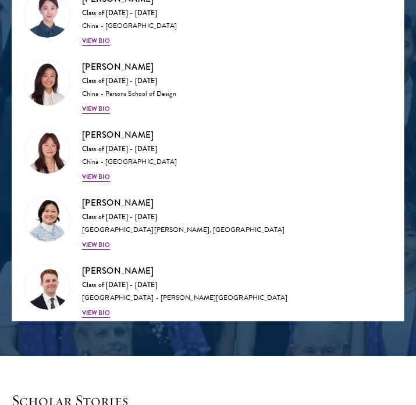
scroll to position [1596, 0]
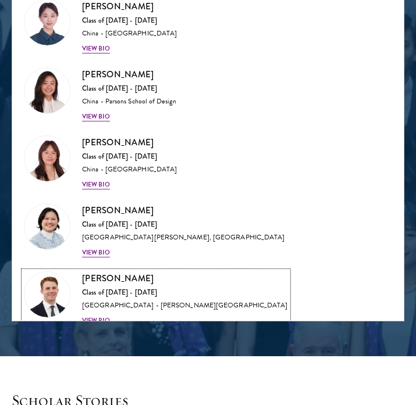
click at [127, 271] on h3 "Chandler Compton" at bounding box center [185, 278] width 206 height 15
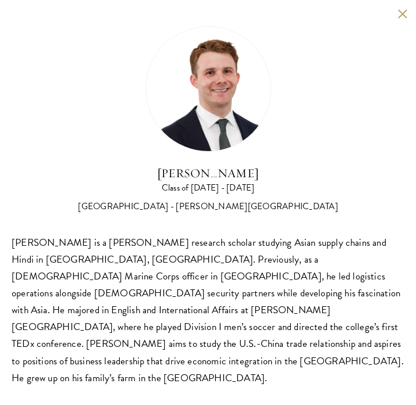
click at [224, 232] on div "Chandler Compton Class of 2025 - 2026 United States of America - Wofford Colleg…" at bounding box center [208, 206] width 392 height 360
click at [218, 242] on div "Chandler Compton is a Fulbright research scholar studying Asian supply chains a…" at bounding box center [208, 310] width 392 height 152
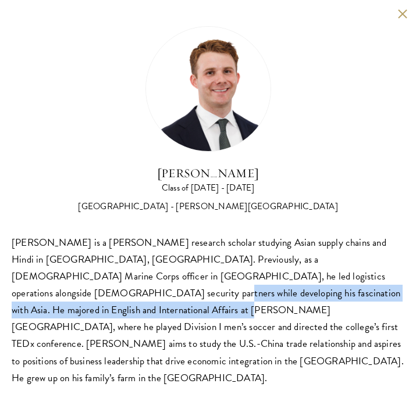
drag, startPoint x: 319, startPoint y: 281, endPoint x: 341, endPoint y: 297, distance: 27.1
click at [341, 297] on div "Chandler Compton is a Fulbright research scholar studying Asian supply chains a…" at bounding box center [208, 310] width 392 height 152
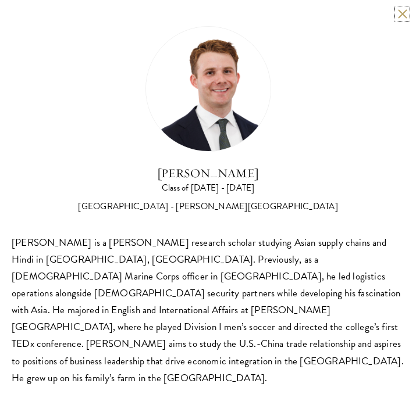
click at [399, 12] on button at bounding box center [402, 14] width 10 height 10
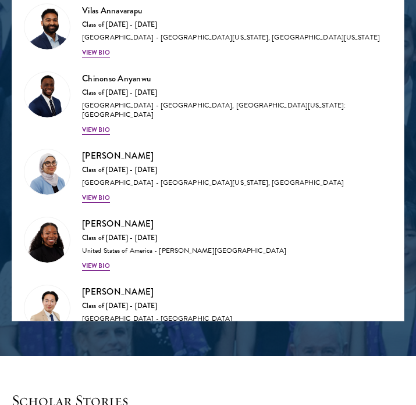
scroll to position [854, 0]
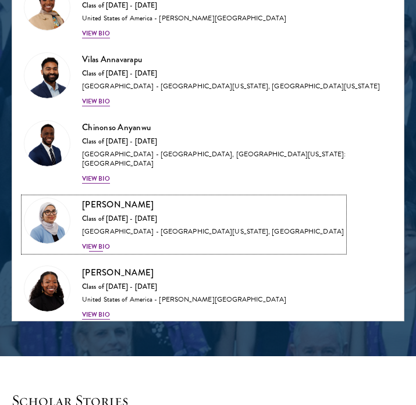
click at [189, 227] on div "United States of America - University of California, Davis" at bounding box center [213, 231] width 262 height 9
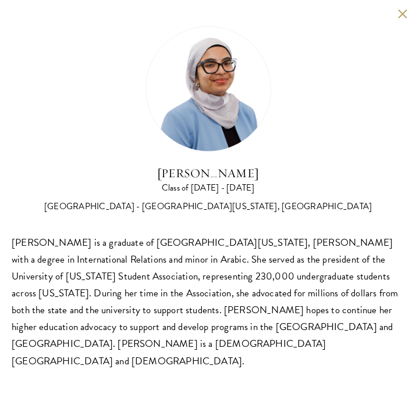
scroll to position [1439, 0]
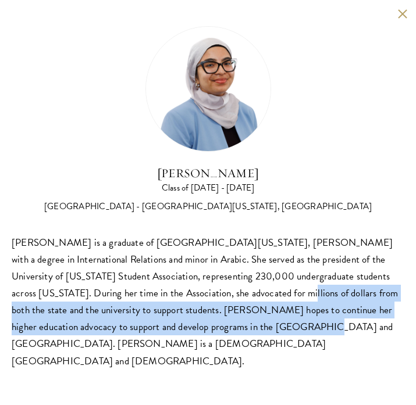
drag, startPoint x: 194, startPoint y: 290, endPoint x: 194, endPoint y: 321, distance: 31.4
click at [194, 321] on div "Celene Aridin is a graduate of University of California, Davis with a degree in…" at bounding box center [208, 301] width 392 height 135
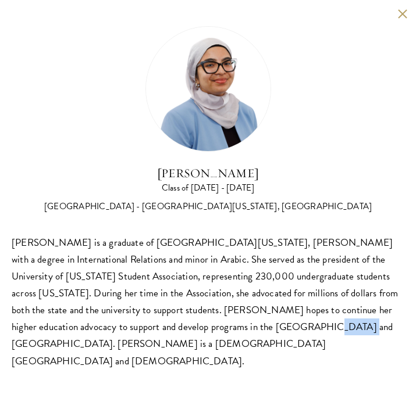
drag, startPoint x: 194, startPoint y: 321, endPoint x: 202, endPoint y: 336, distance: 16.4
click at [202, 336] on div "Celene Aridin Class of 2025 - 2026 United States of America - University of Cal…" at bounding box center [208, 198] width 416 height 396
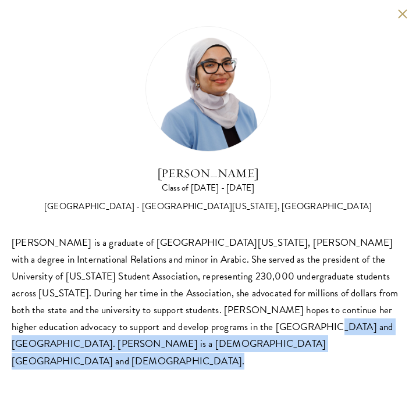
click at [202, 336] on div "Celene Aridin Class of 2025 - 2026 United States of America - University of Cal…" at bounding box center [208, 198] width 416 height 396
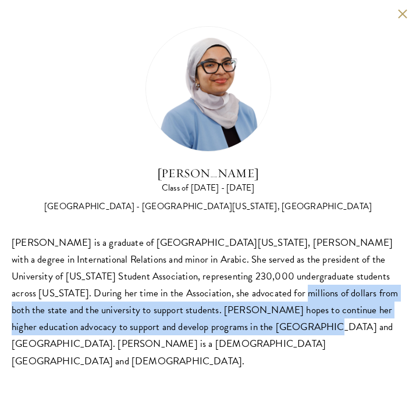
drag, startPoint x: 189, startPoint y: 293, endPoint x: 197, endPoint y: 329, distance: 36.4
click at [197, 329] on div "Celene Aridin is a graduate of University of California, Davis with a degree in…" at bounding box center [208, 301] width 392 height 135
click at [198, 329] on div "Celene Aridin is a graduate of University of California, Davis with a degree in…" at bounding box center [208, 301] width 392 height 135
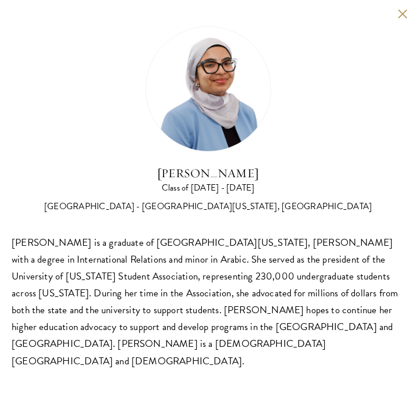
click at [183, 235] on div "Celene Aridin is a graduate of University of California, Davis with a degree in…" at bounding box center [208, 301] width 392 height 135
click at [207, 232] on div "Celene Aridin Class of 2025 - 2026 United States of America - University of Cal…" at bounding box center [208, 197] width 392 height 343
drag, startPoint x: 220, startPoint y: 255, endPoint x: 229, endPoint y: 270, distance: 17.9
click at [220, 255] on div "Celene Aridin is a graduate of University of California, Davis with a degree in…" at bounding box center [208, 301] width 392 height 135
click at [229, 270] on div "Celene Aridin is a graduate of University of California, Davis with a degree in…" at bounding box center [208, 301] width 392 height 135
